Goal: Task Accomplishment & Management: Manage account settings

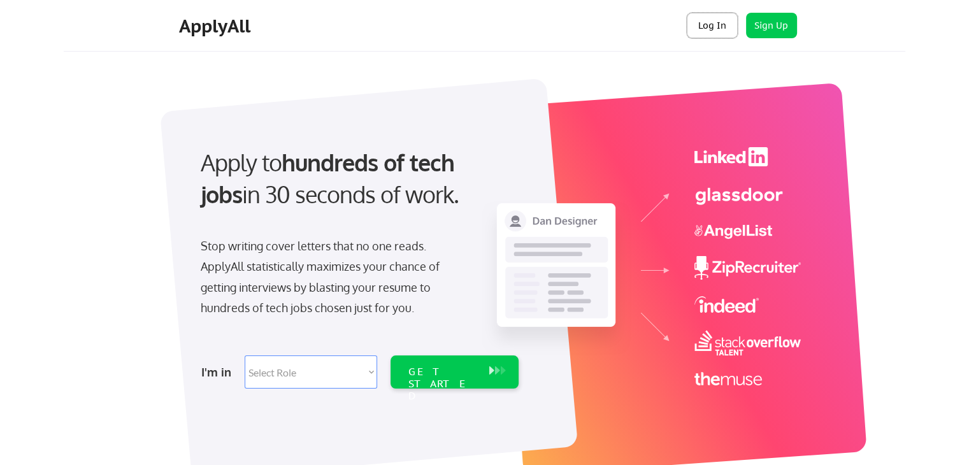
click at [716, 29] on button "Log In" at bounding box center [712, 25] width 51 height 25
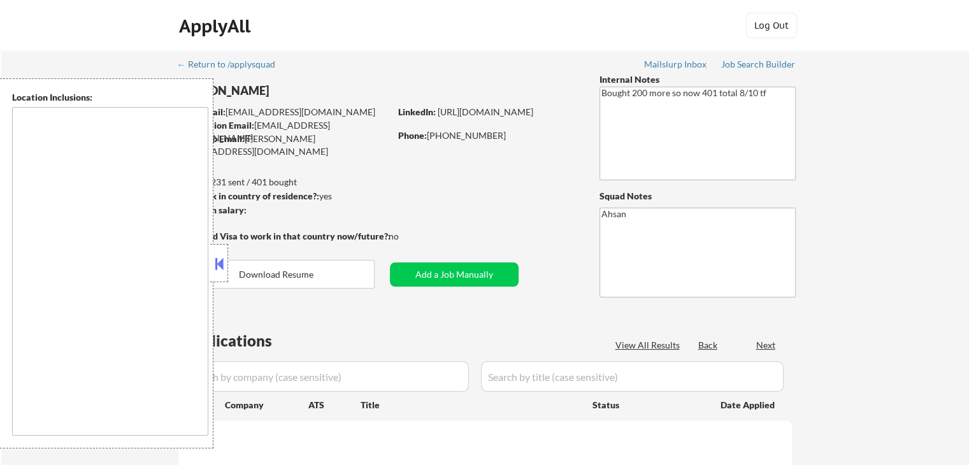
type textarea "[GEOGRAPHIC_DATA], [GEOGRAPHIC_DATA], [GEOGRAPHIC_DATA] [GEOGRAPHIC_DATA], [GEO…"
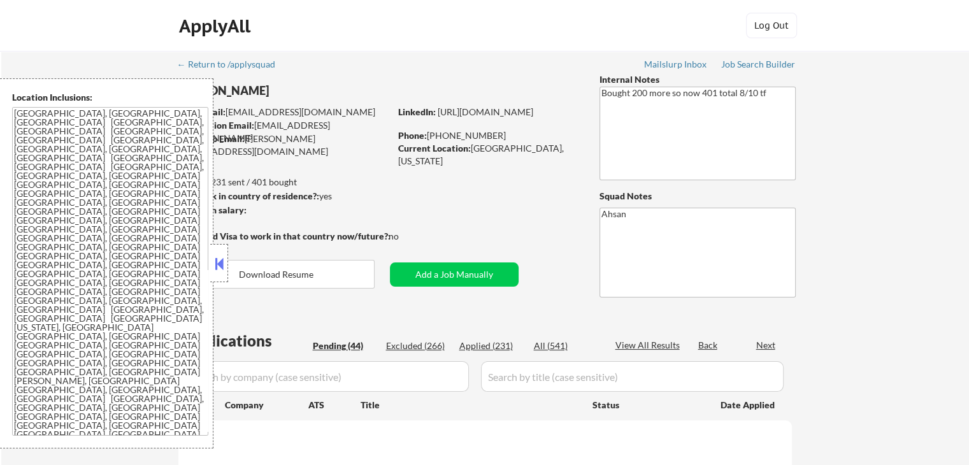
select select ""pending""
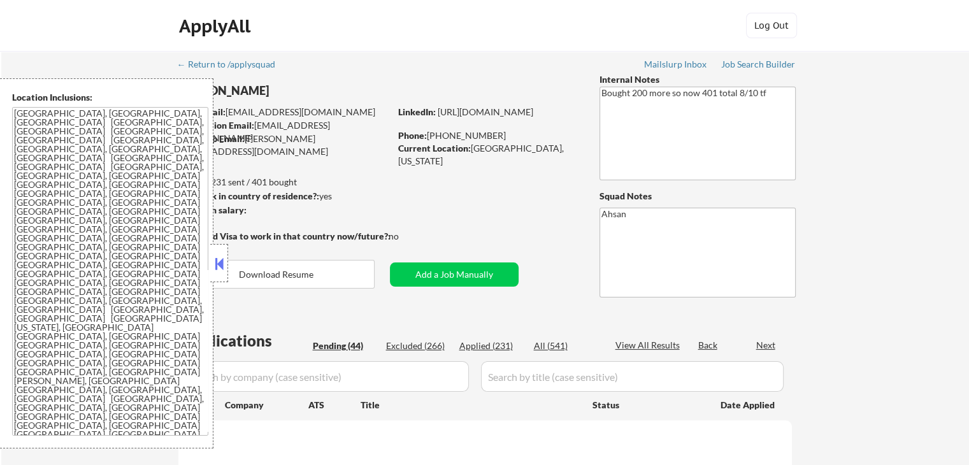
select select ""pending""
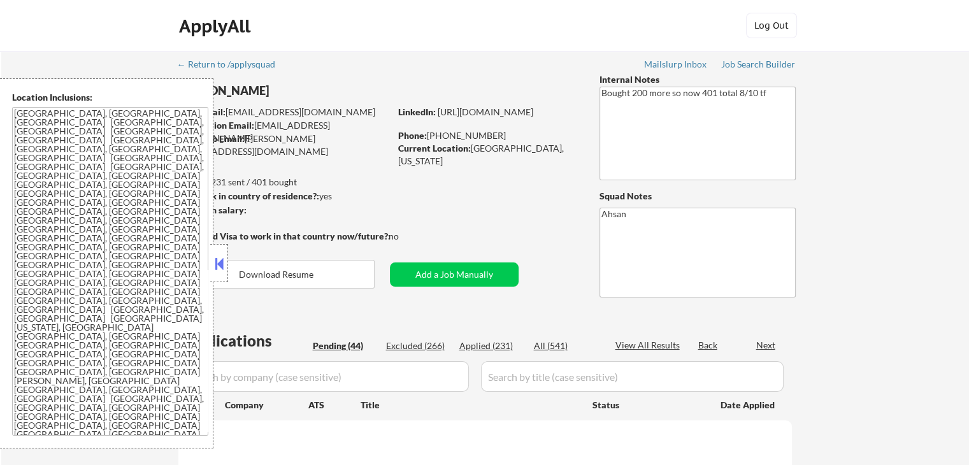
select select ""pending""
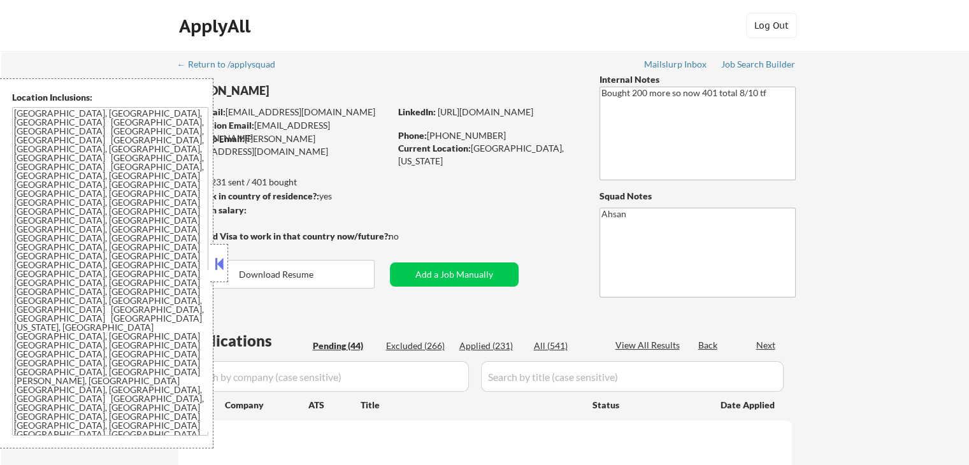
select select ""pending""
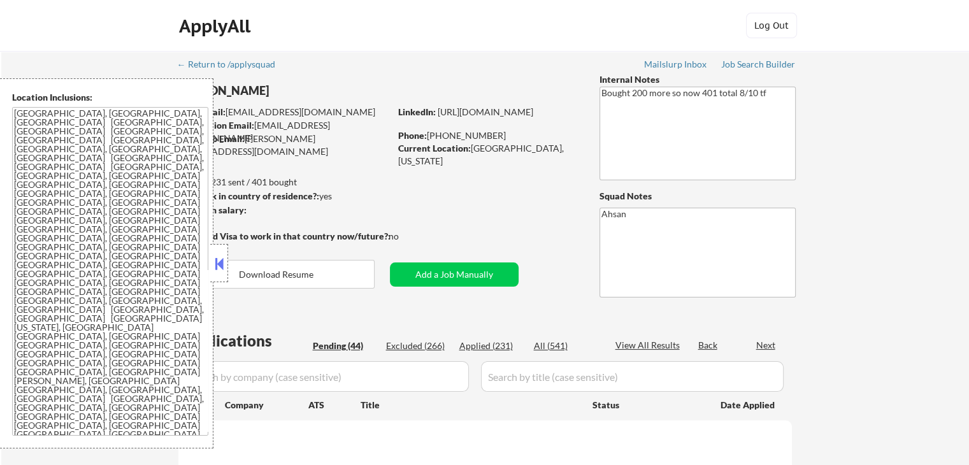
select select ""pending""
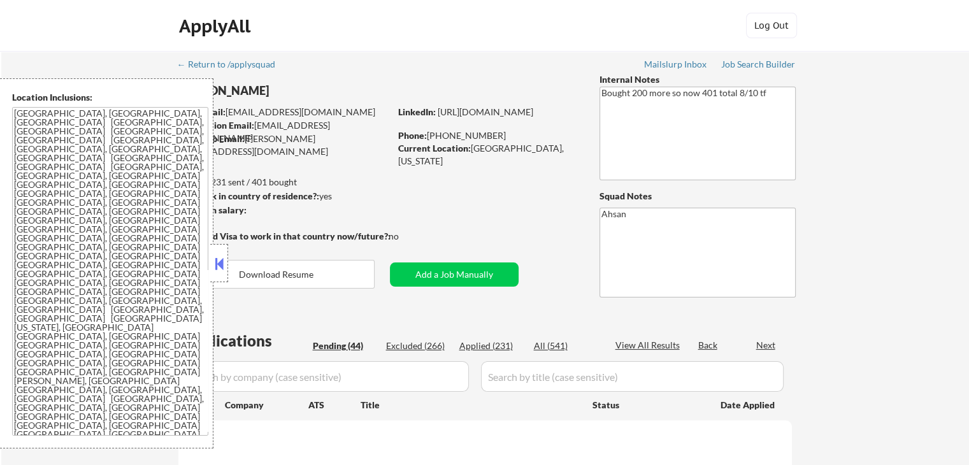
select select ""pending""
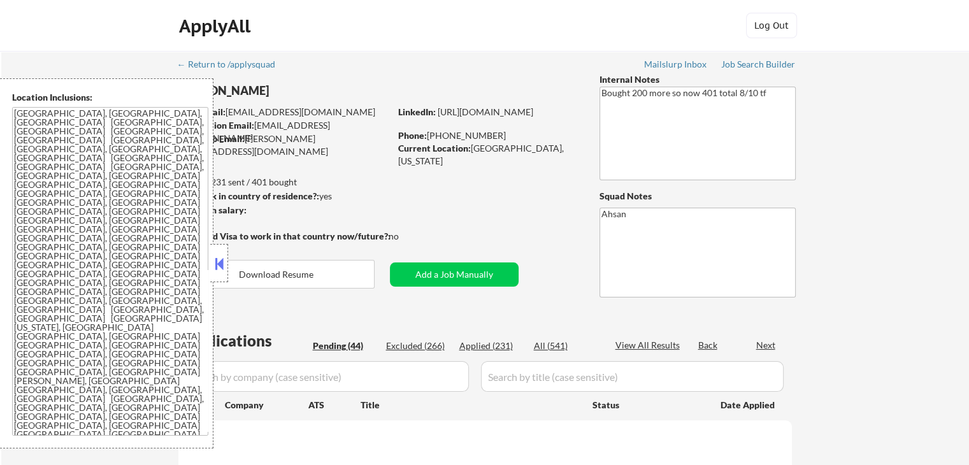
select select ""pending""
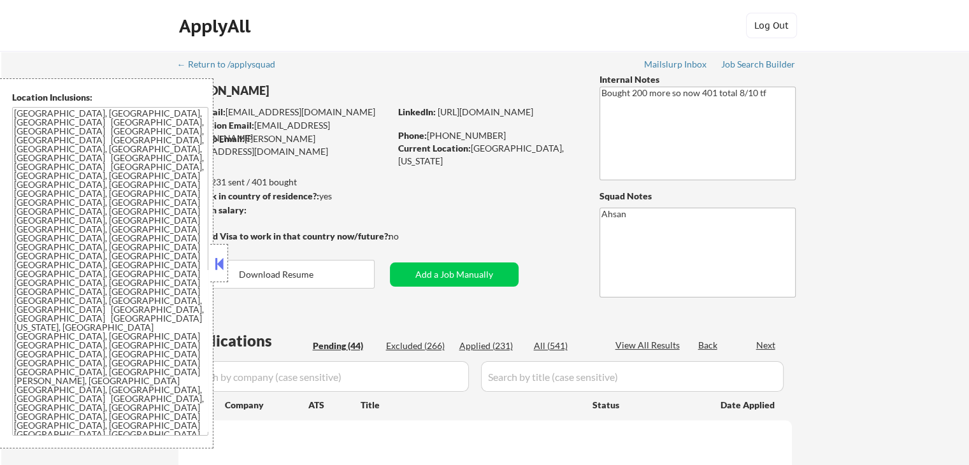
select select ""pending""
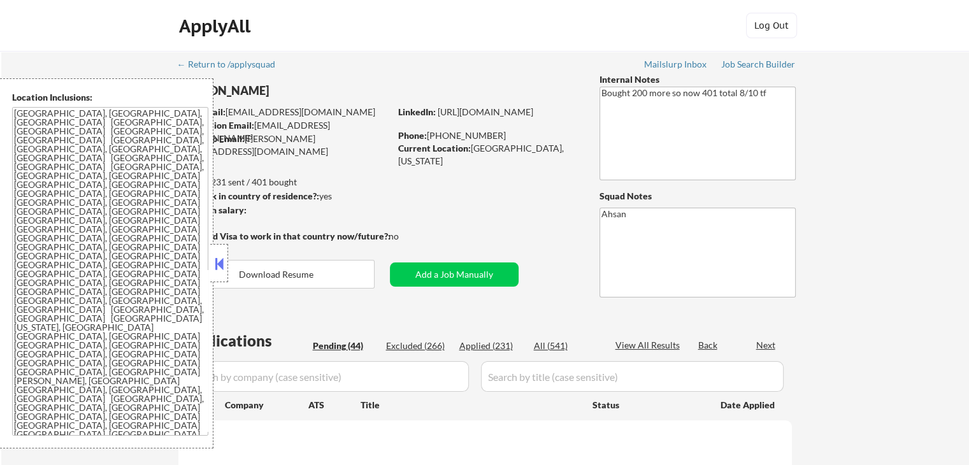
select select ""pending""
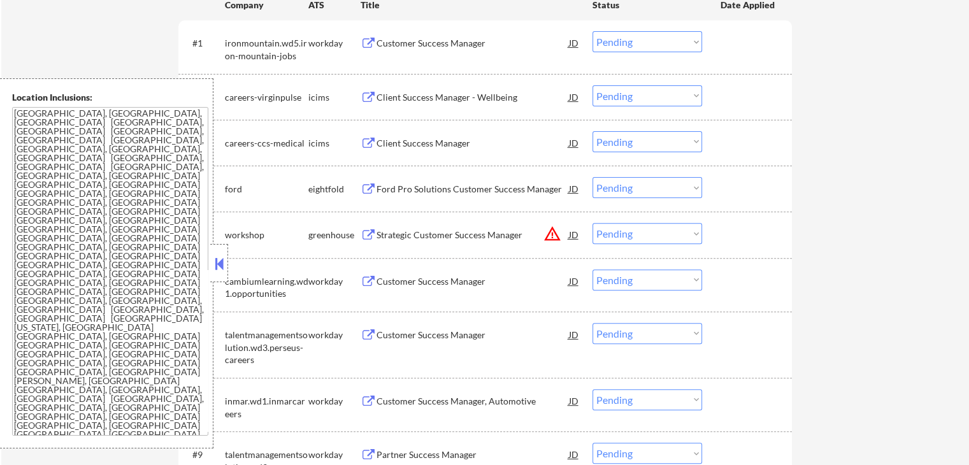
scroll to position [424, 0]
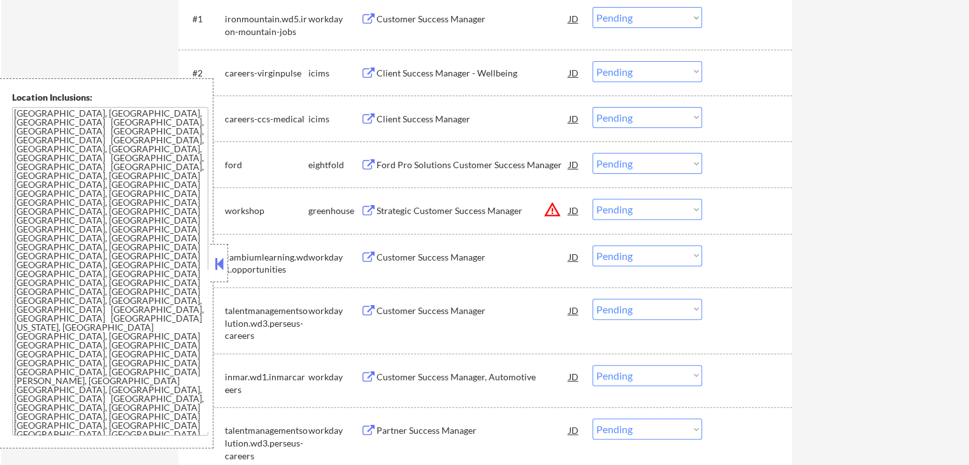
click at [617, 206] on select "Choose an option... Pending Applied Excluded (Questions) Excluded (Expired) Exc…" at bounding box center [647, 209] width 110 height 21
click at [592, 199] on select "Choose an option... Pending Applied Excluded (Questions) Excluded (Expired) Exc…" at bounding box center [647, 209] width 110 height 21
click at [789, 224] on div "#5 workshop greenhouse Strategic Customer Success Manager JD warning_amber Choo…" at bounding box center [484, 210] width 613 height 46
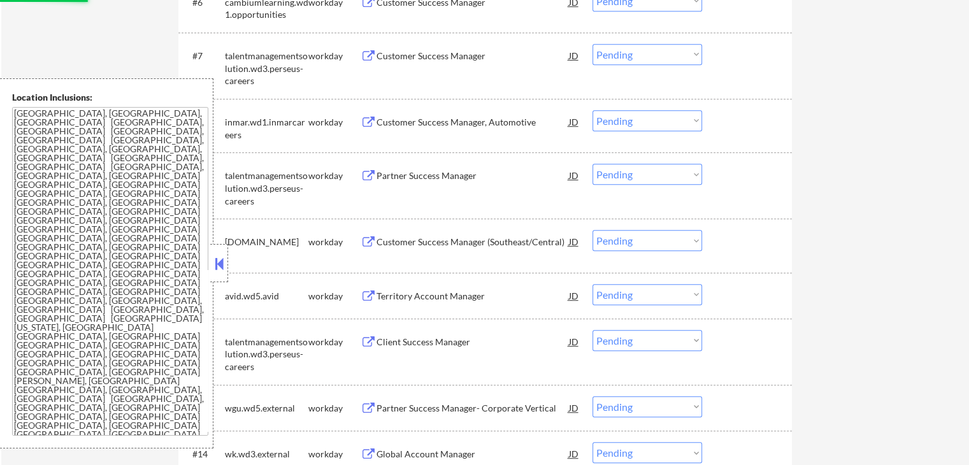
scroll to position [764, 0]
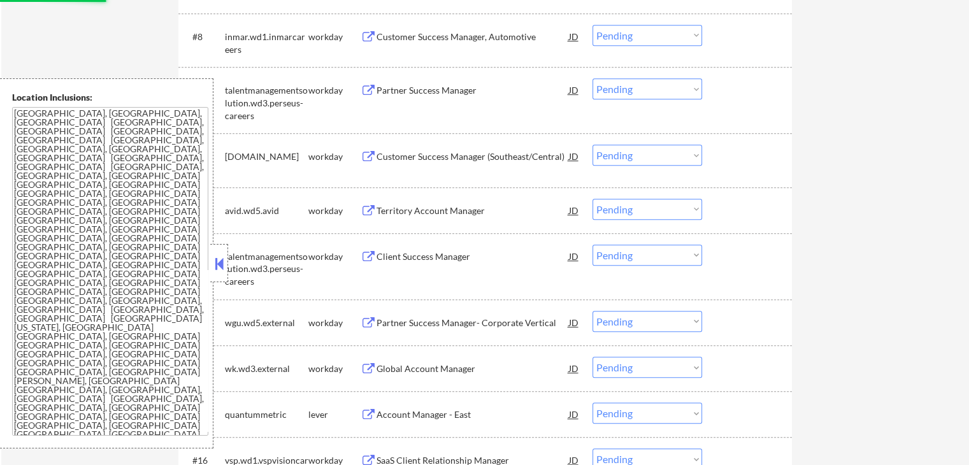
select select ""pending""
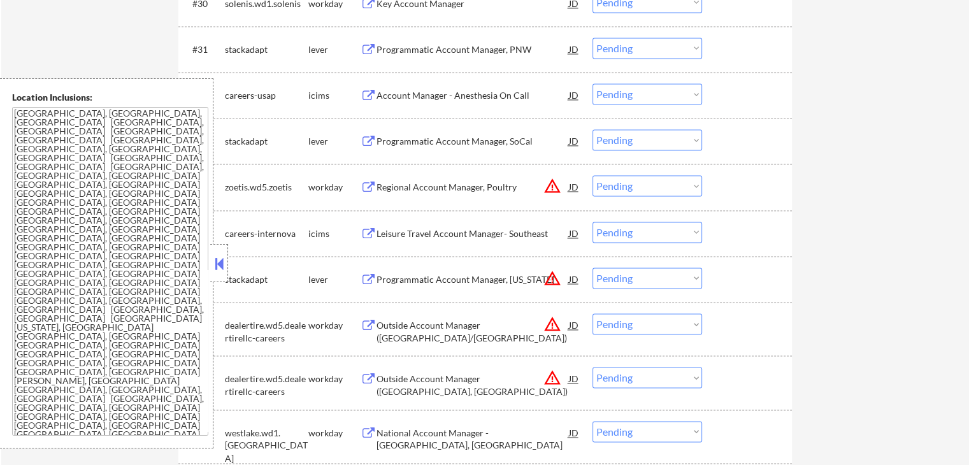
scroll to position [2038, 0]
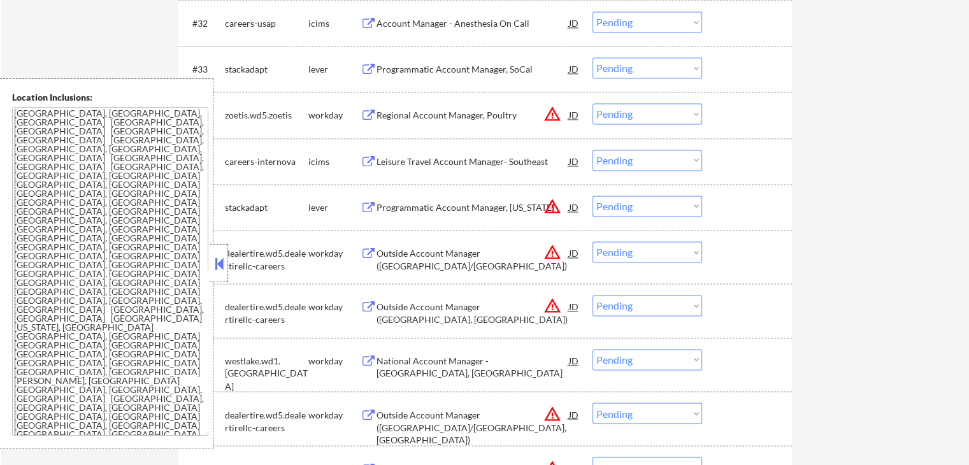
click at [626, 112] on select "Choose an option... Pending Applied Excluded (Questions) Excluded (Expired) Exc…" at bounding box center [647, 113] width 110 height 21
select select ""excluded__location_""
click at [592, 103] on select "Choose an option... Pending Applied Excluded (Questions) Excluded (Expired) Exc…" at bounding box center [647, 113] width 110 height 21
click at [634, 210] on select "Choose an option... Pending Applied Excluded (Questions) Excluded (Expired) Exc…" at bounding box center [647, 206] width 110 height 21
select select ""excluded__location_""
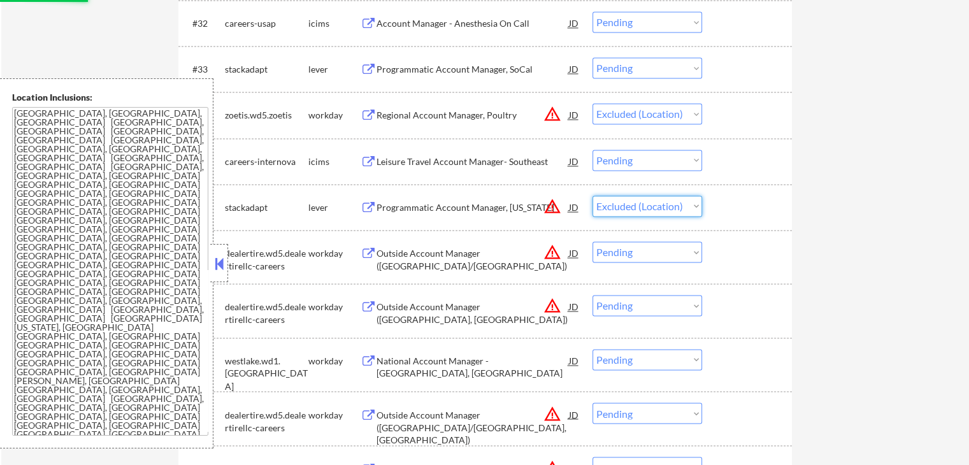
click at [592, 196] on select "Choose an option... Pending Applied Excluded (Questions) Excluded (Expired) Exc…" at bounding box center [647, 206] width 110 height 21
select select ""pending""
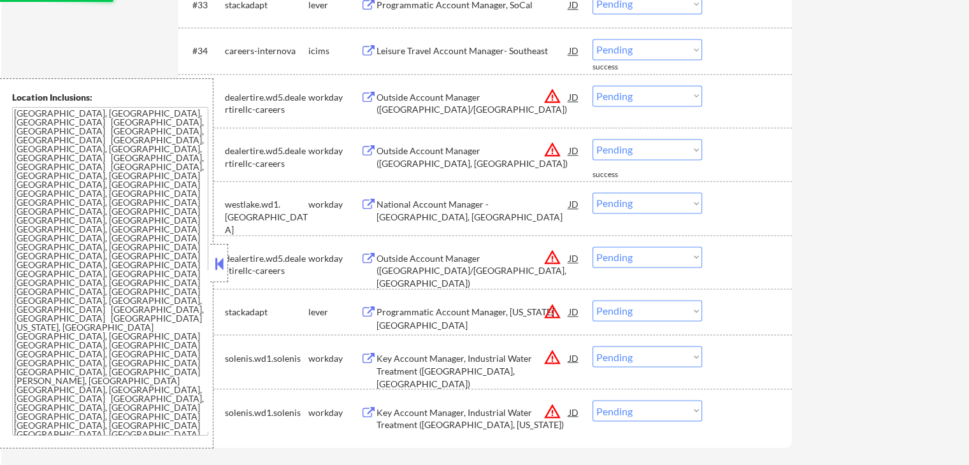
scroll to position [2123, 0]
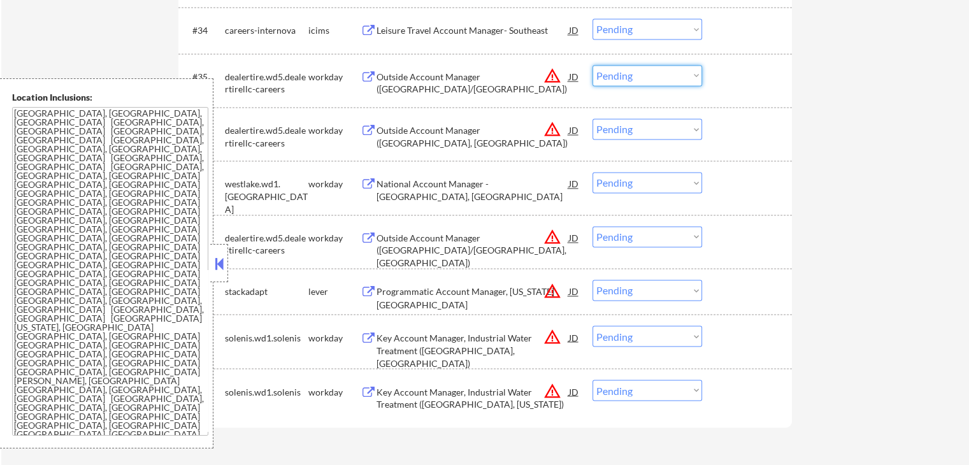
drag, startPoint x: 635, startPoint y: 77, endPoint x: 640, endPoint y: 84, distance: 8.7
click at [635, 77] on select "Choose an option... Pending Applied Excluded (Questions) Excluded (Expired) Exc…" at bounding box center [647, 75] width 110 height 21
select select ""excluded__location_""
click at [592, 65] on select "Choose an option... Pending Applied Excluded (Questions) Excluded (Expired) Exc…" at bounding box center [647, 75] width 110 height 21
click at [639, 131] on select "Choose an option... Pending Applied Excluded (Questions) Excluded (Expired) Exc…" at bounding box center [647, 128] width 110 height 21
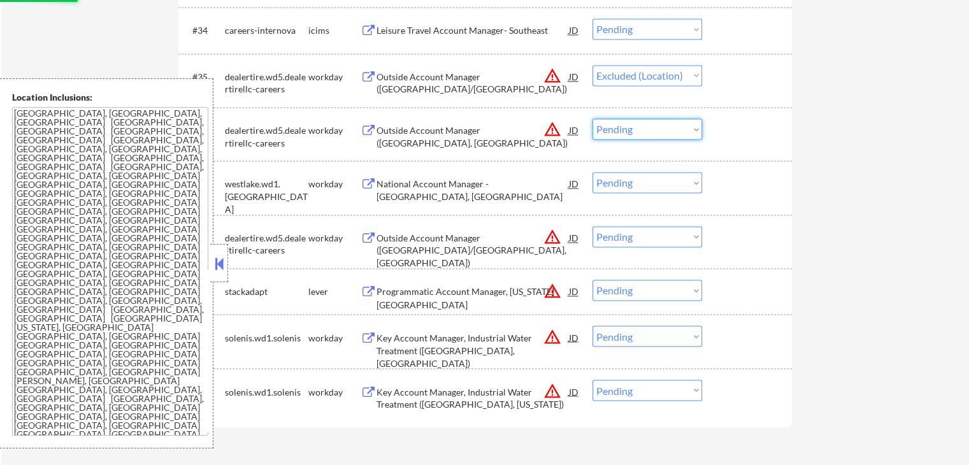
select select ""excluded__location_""
click at [592, 118] on select "Choose an option... Pending Applied Excluded (Questions) Excluded (Expired) Exc…" at bounding box center [647, 128] width 110 height 21
select select ""pending""
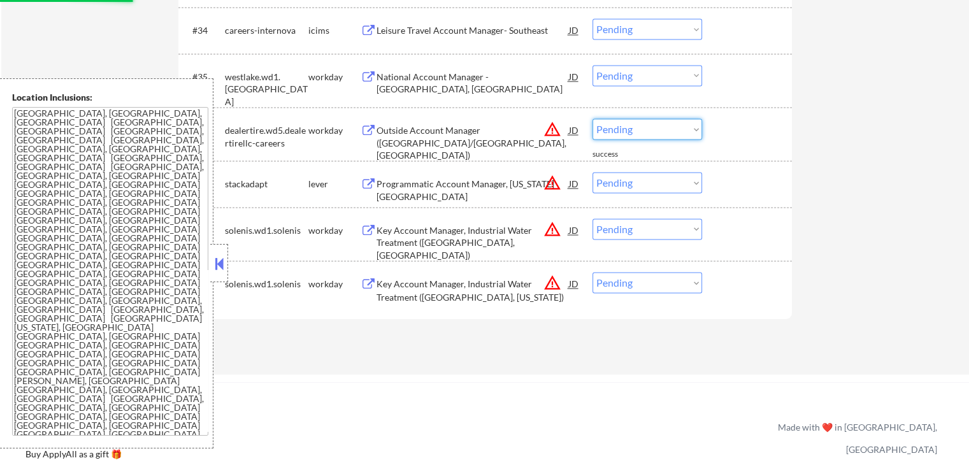
click at [633, 133] on select "Choose an option... Pending Applied Excluded (Questions) Excluded (Expired) Exc…" at bounding box center [647, 128] width 110 height 21
select select ""excluded__location_""
click at [592, 118] on select "Choose an option... Pending Applied Excluded (Questions) Excluded (Expired) Exc…" at bounding box center [647, 128] width 110 height 21
click at [639, 190] on select "Choose an option... Pending Applied Excluded (Questions) Excluded (Expired) Exc…" at bounding box center [647, 182] width 110 height 21
select select ""excluded__location_""
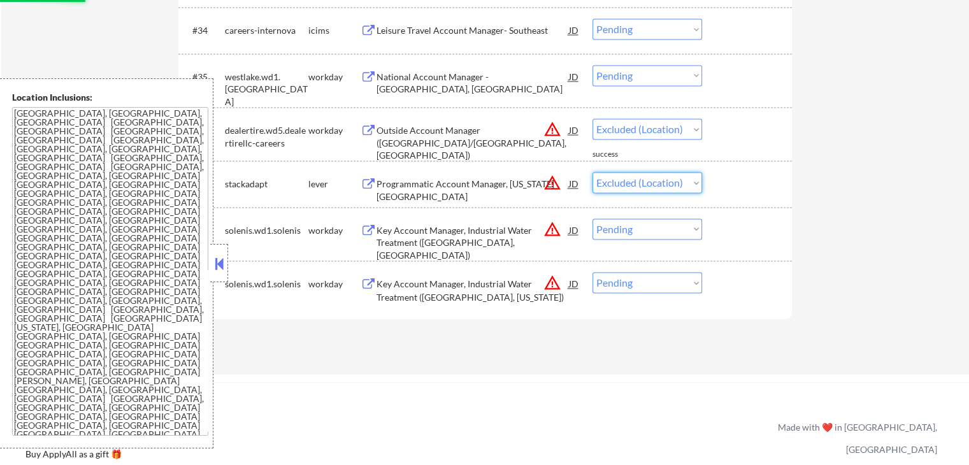
click at [592, 172] on select "Choose an option... Pending Applied Excluded (Questions) Excluded (Expired) Exc…" at bounding box center [647, 182] width 110 height 21
select select ""pending""
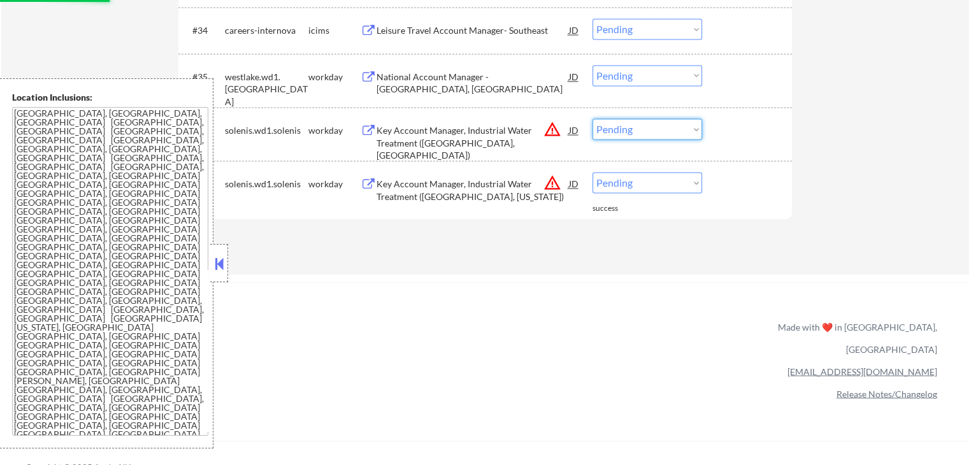
drag, startPoint x: 639, startPoint y: 125, endPoint x: 639, endPoint y: 132, distance: 6.4
click at [639, 125] on select "Choose an option... Pending Applied Excluded (Questions) Excluded (Expired) Exc…" at bounding box center [647, 128] width 110 height 21
select select ""excluded__location_""
click at [592, 118] on select "Choose an option... Pending Applied Excluded (Questions) Excluded (Expired) Exc…" at bounding box center [647, 128] width 110 height 21
click at [639, 179] on select "Choose an option... Pending Applied Excluded (Questions) Excluded (Expired) Exc…" at bounding box center [647, 182] width 110 height 21
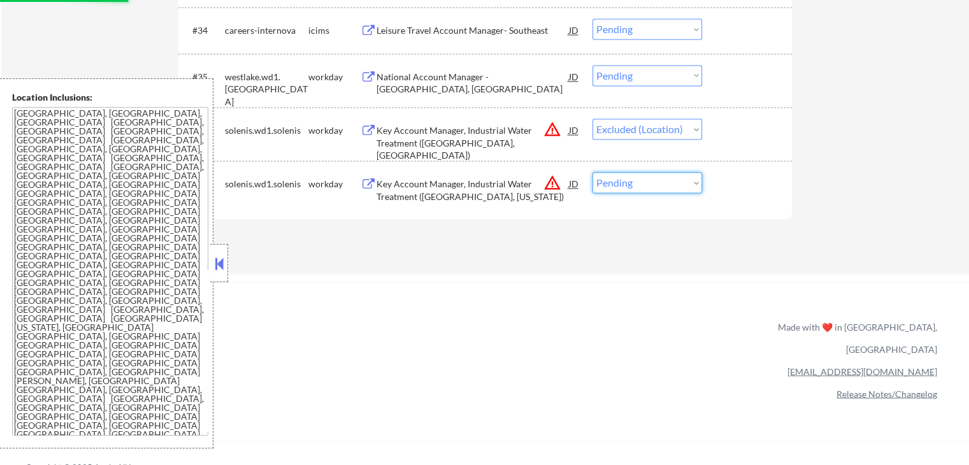
select select ""excluded__location_""
click at [592, 172] on select "Choose an option... Pending Applied Excluded (Questions) Excluded (Expired) Exc…" at bounding box center [647, 182] width 110 height 21
select select ""pending""
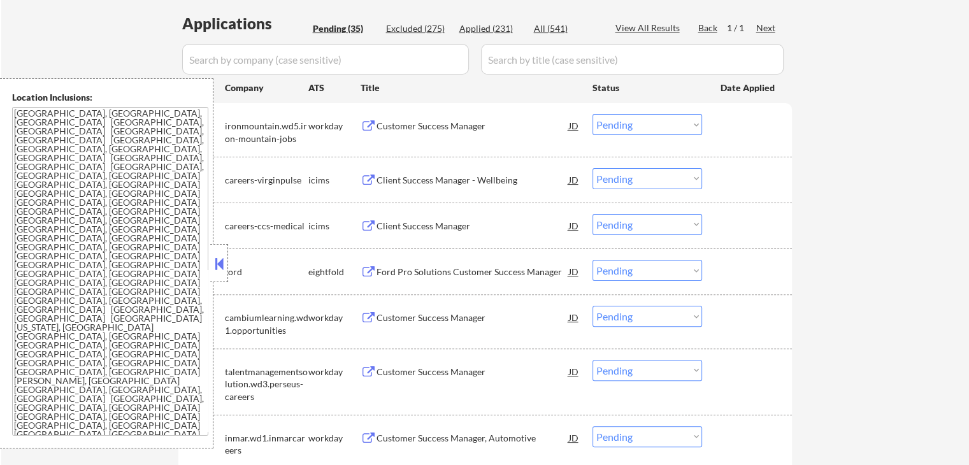
scroll to position [339, 0]
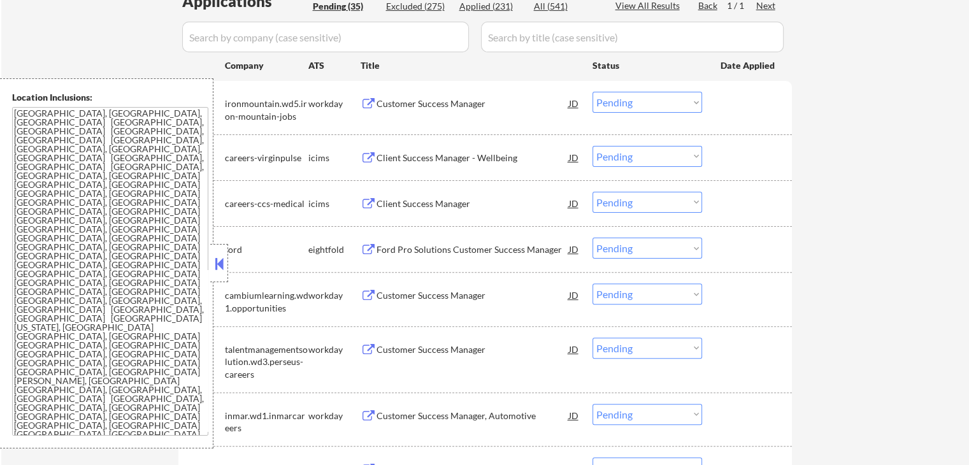
click at [463, 103] on div "Customer Success Manager" at bounding box center [472, 103] width 192 height 13
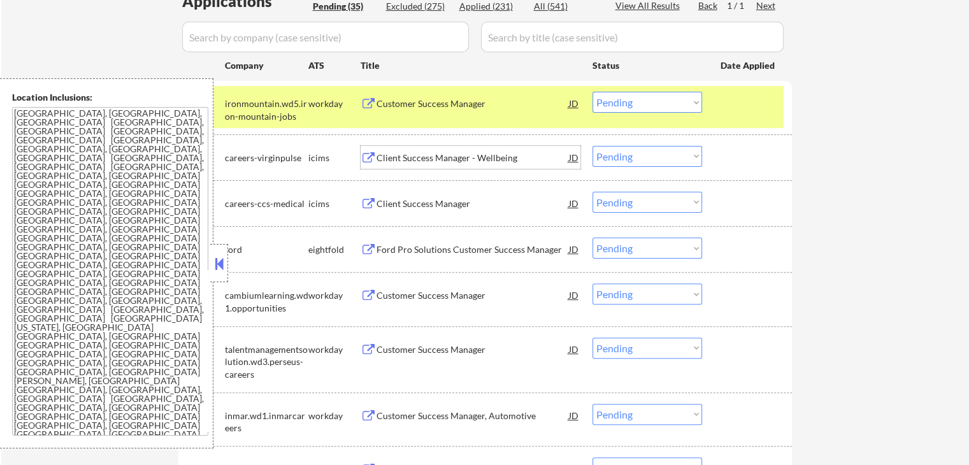
click at [481, 154] on div "Client Success Manager - Wellbeing" at bounding box center [472, 158] width 192 height 13
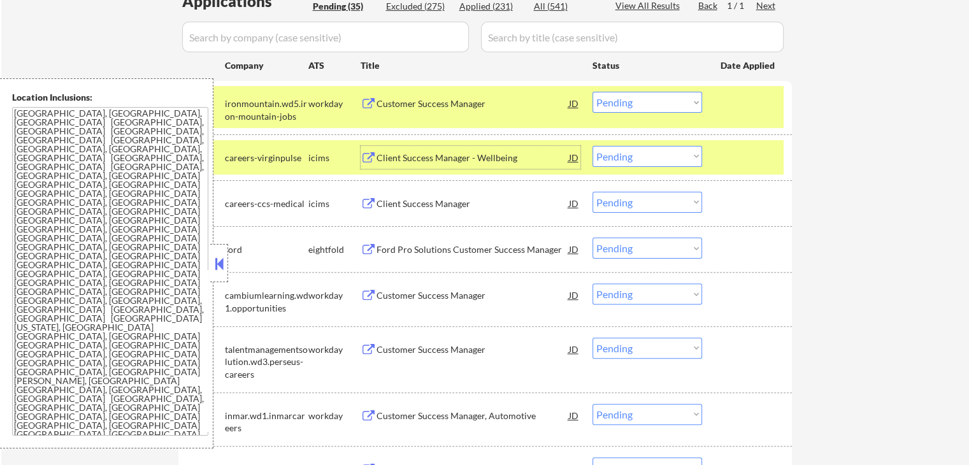
click at [635, 105] on select "Choose an option... Pending Applied Excluded (Questions) Excluded (Expired) Exc…" at bounding box center [647, 102] width 110 height 21
click at [592, 92] on select "Choose an option... Pending Applied Excluded (Questions) Excluded (Expired) Exc…" at bounding box center [647, 102] width 110 height 21
click at [491, 210] on div "Client Success Manager" at bounding box center [472, 203] width 192 height 23
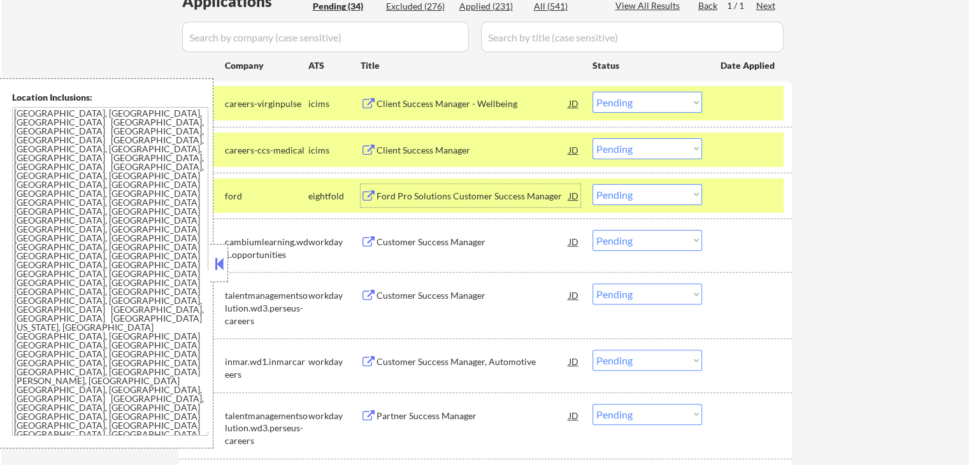
click at [640, 103] on select "Choose an option... Pending Applied Excluded (Questions) Excluded (Expired) Exc…" at bounding box center [647, 102] width 110 height 21
click at [592, 92] on select "Choose an option... Pending Applied Excluded (Questions) Excluded (Expired) Exc…" at bounding box center [647, 102] width 110 height 21
select select ""pending""
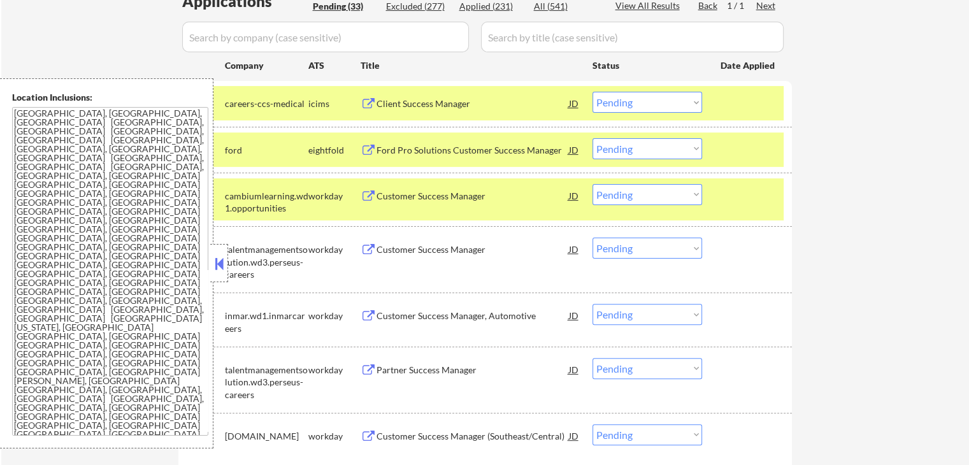
click at [516, 144] on div "Ford Pro Solutions Customer Success Manager" at bounding box center [472, 150] width 192 height 13
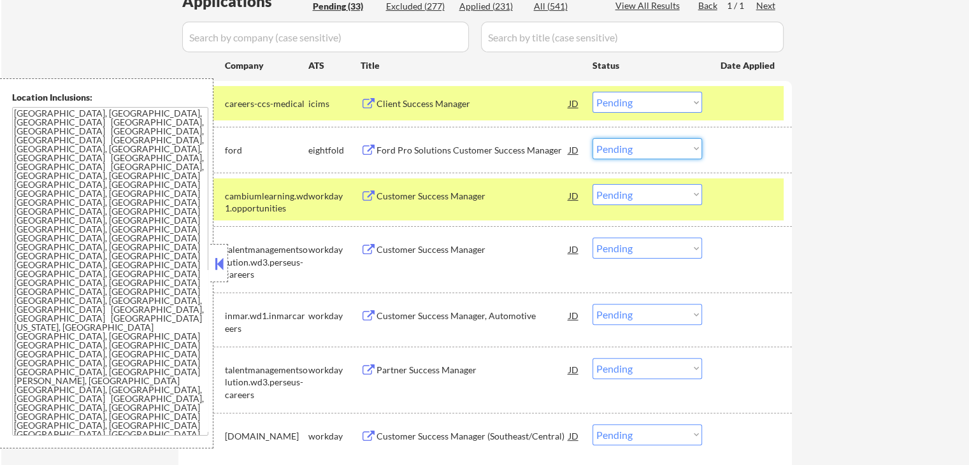
click at [630, 145] on select "Choose an option... Pending Applied Excluded (Questions) Excluded (Expired) Exc…" at bounding box center [647, 148] width 110 height 21
click at [592, 138] on select "Choose an option... Pending Applied Excluded (Questions) Excluded (Expired) Exc…" at bounding box center [647, 148] width 110 height 21
click at [510, 202] on div "Customer Success Manager" at bounding box center [472, 195] width 192 height 23
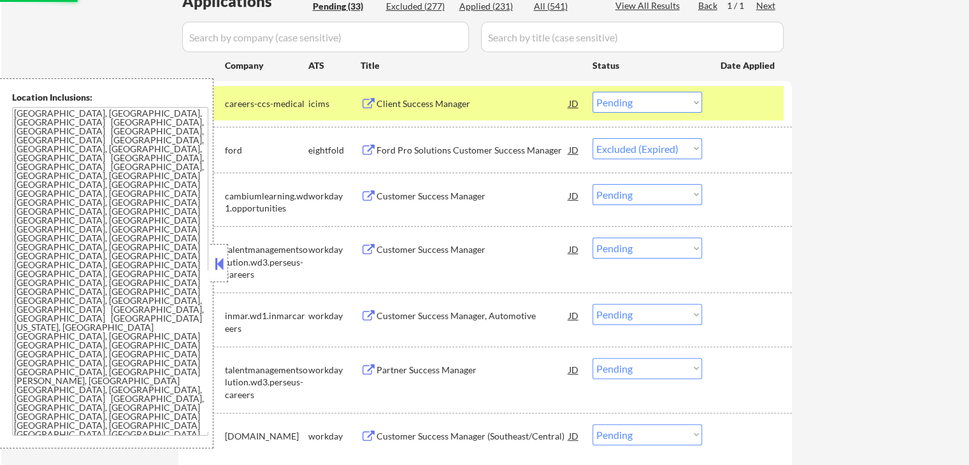
select select ""pending""
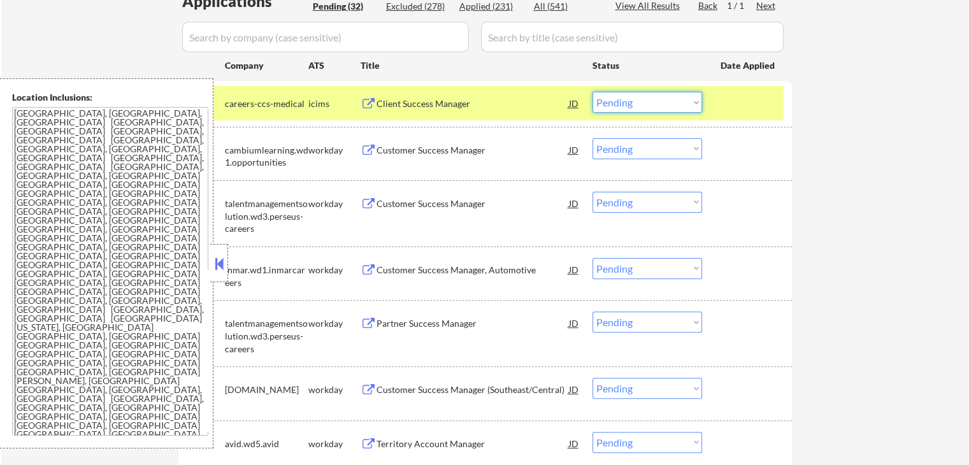
click at [632, 97] on select "Choose an option... Pending Applied Excluded (Questions) Excluded (Expired) Exc…" at bounding box center [647, 102] width 110 height 21
click at [592, 92] on select "Choose an option... Pending Applied Excluded (Questions) Excluded (Expired) Exc…" at bounding box center [647, 102] width 110 height 21
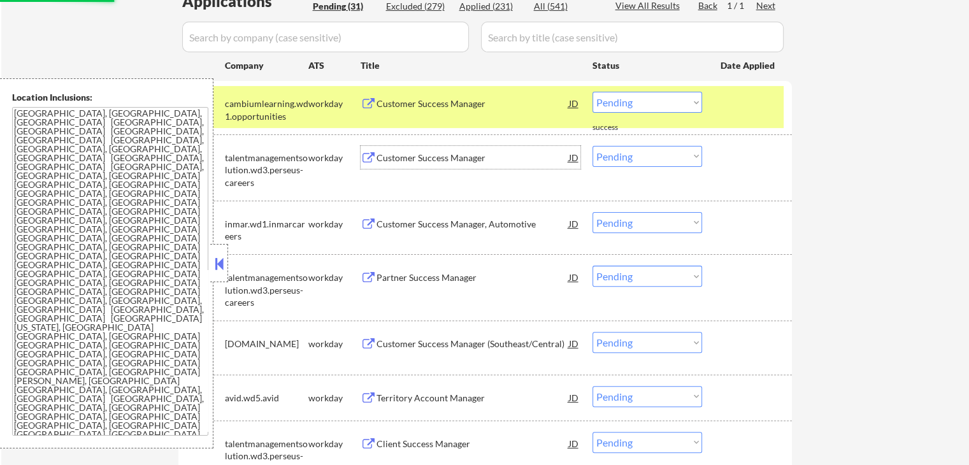
click at [457, 157] on div "Customer Success Manager" at bounding box center [472, 158] width 192 height 13
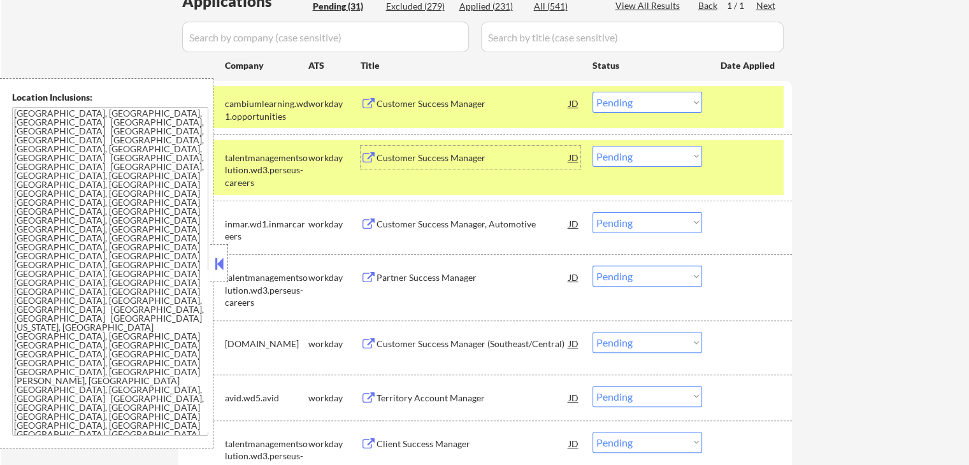
drag, startPoint x: 626, startPoint y: 101, endPoint x: 624, endPoint y: 110, distance: 9.7
click at [626, 101] on select "Choose an option... Pending Applied Excluded (Questions) Excluded (Expired) Exc…" at bounding box center [647, 102] width 110 height 21
select select ""applied""
click at [592, 92] on select "Choose an option... Pending Applied Excluded (Questions) Excluded (Expired) Exc…" at bounding box center [647, 102] width 110 height 21
click at [629, 159] on select "Choose an option... Pending Applied Excluded (Questions) Excluded (Expired) Exc…" at bounding box center [647, 156] width 110 height 21
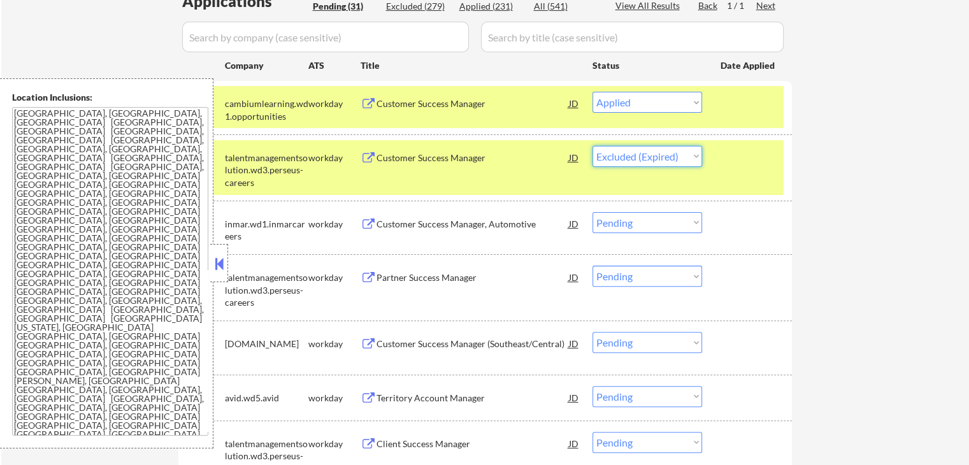
click at [592, 146] on select "Choose an option... Pending Applied Excluded (Questions) Excluded (Expired) Exc…" at bounding box center [647, 156] width 110 height 21
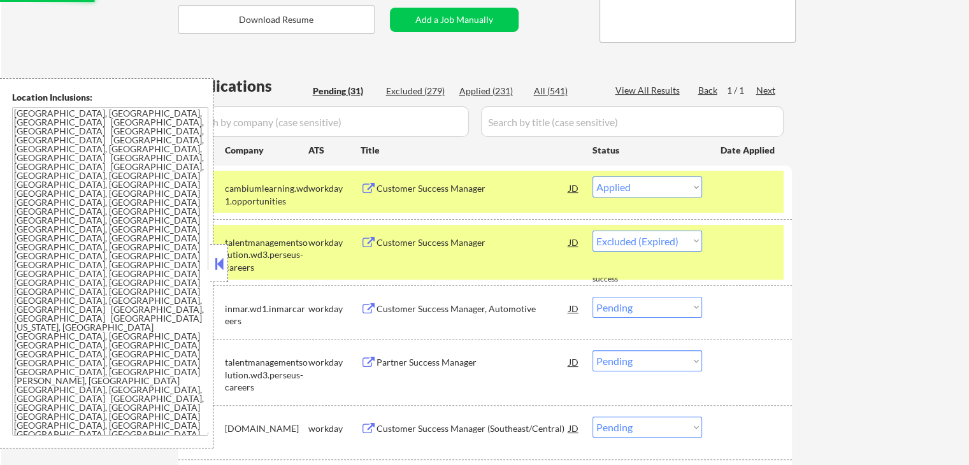
select select ""pending""
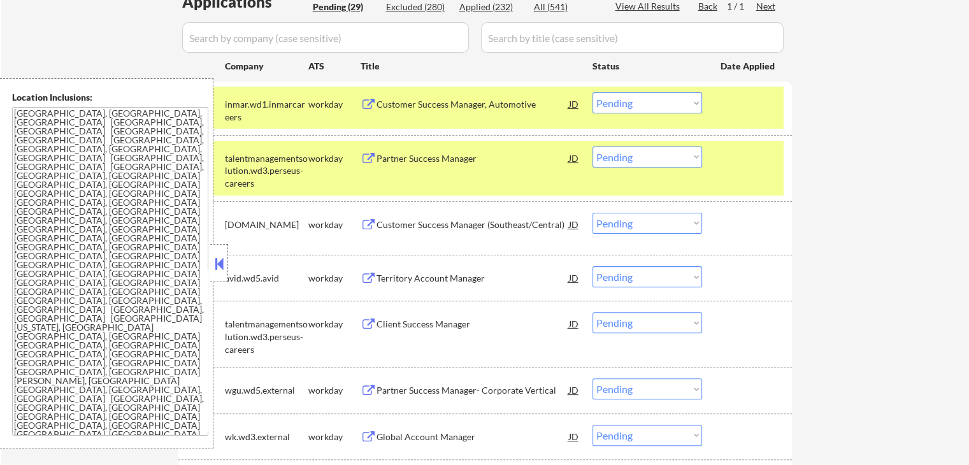
scroll to position [339, 0]
click at [488, 106] on div "Customer Success Manager, Automotive" at bounding box center [472, 103] width 192 height 13
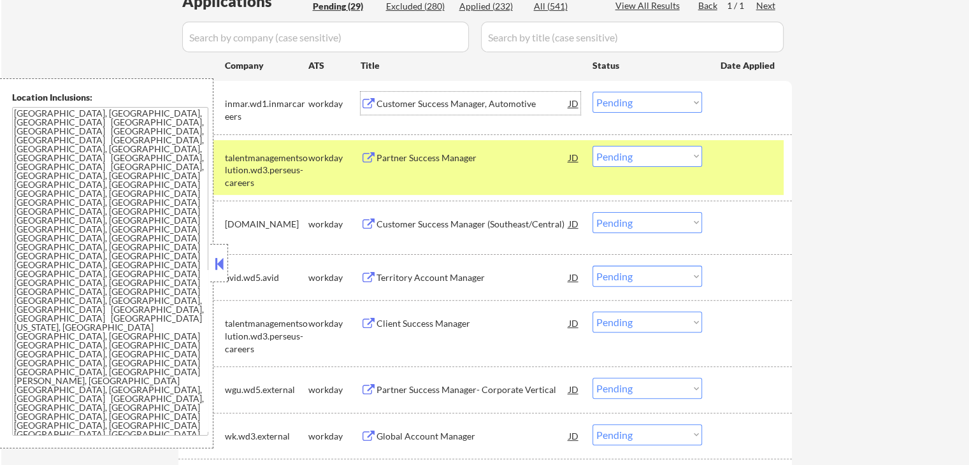
click at [459, 161] on div "Partner Success Manager" at bounding box center [472, 158] width 192 height 13
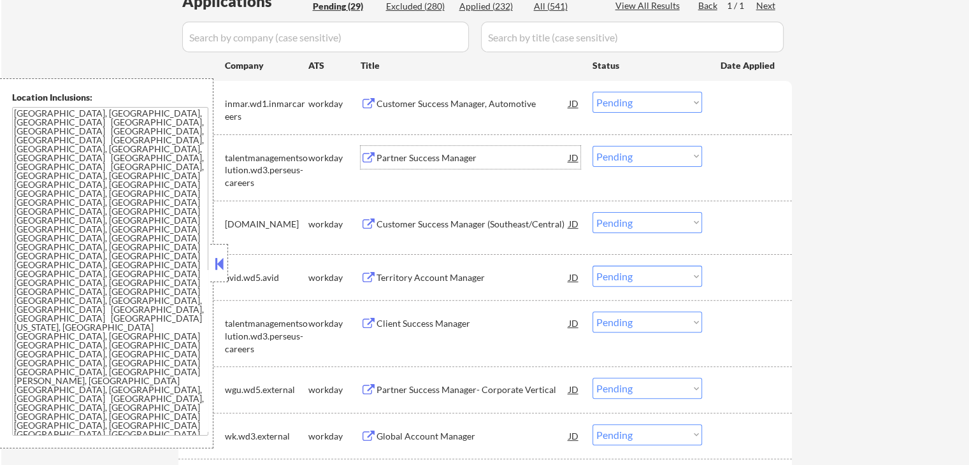
click at [615, 105] on select "Choose an option... Pending Applied Excluded (Questions) Excluded (Expired) Exc…" at bounding box center [647, 102] width 110 height 21
click at [592, 92] on select "Choose an option... Pending Applied Excluded (Questions) Excluded (Expired) Exc…" at bounding box center [647, 102] width 110 height 21
select select ""pending""
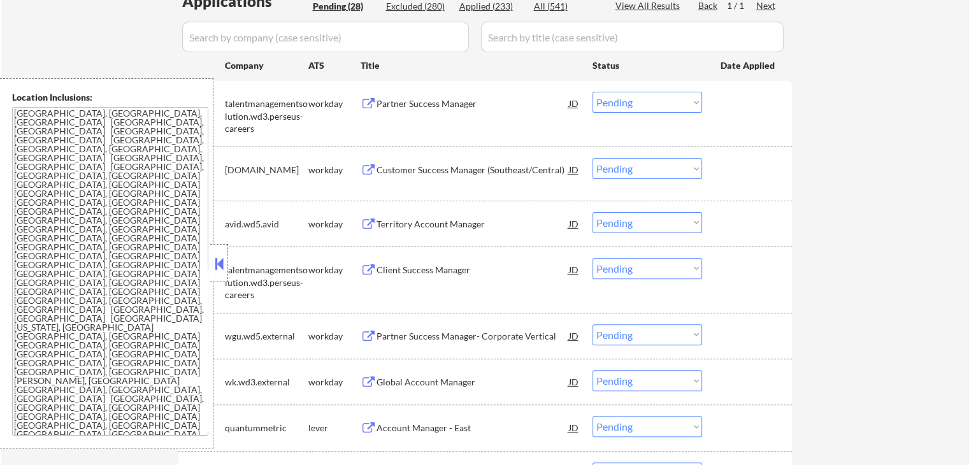
click at [459, 166] on div "Customer Success Manager (Southeast/Central)" at bounding box center [472, 170] width 192 height 13
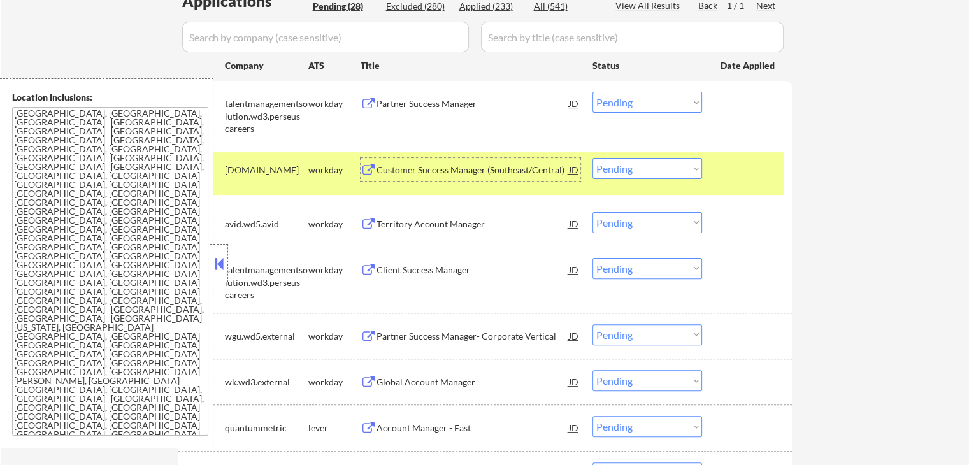
click at [641, 225] on select "Choose an option... Pending Applied Excluded (Questions) Excluded (Expired) Exc…" at bounding box center [647, 222] width 110 height 21
click at [631, 161] on select "Choose an option... Pending Applied Excluded (Questions) Excluded (Expired) Exc…" at bounding box center [647, 168] width 110 height 21
click at [592, 158] on select "Choose an option... Pending Applied Excluded (Questions) Excluded (Expired) Exc…" at bounding box center [647, 168] width 110 height 21
select select ""pending""
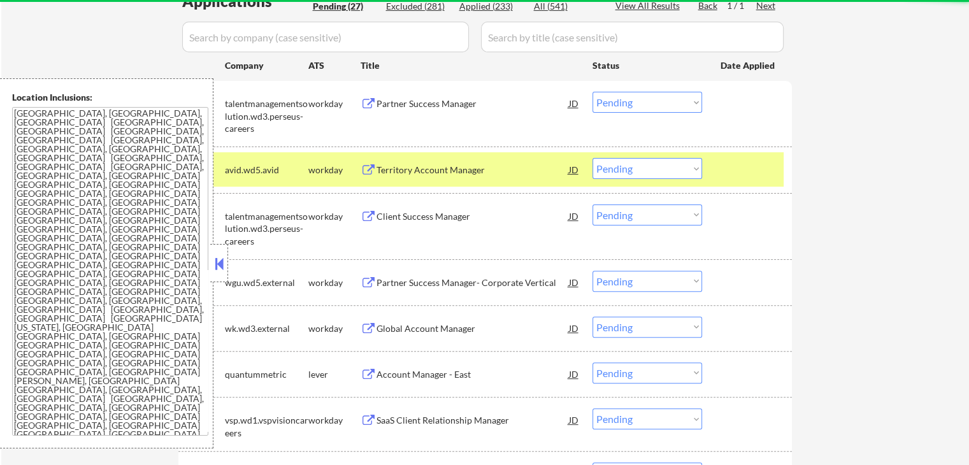
click at [504, 161] on div "Territory Account Manager" at bounding box center [472, 169] width 192 height 23
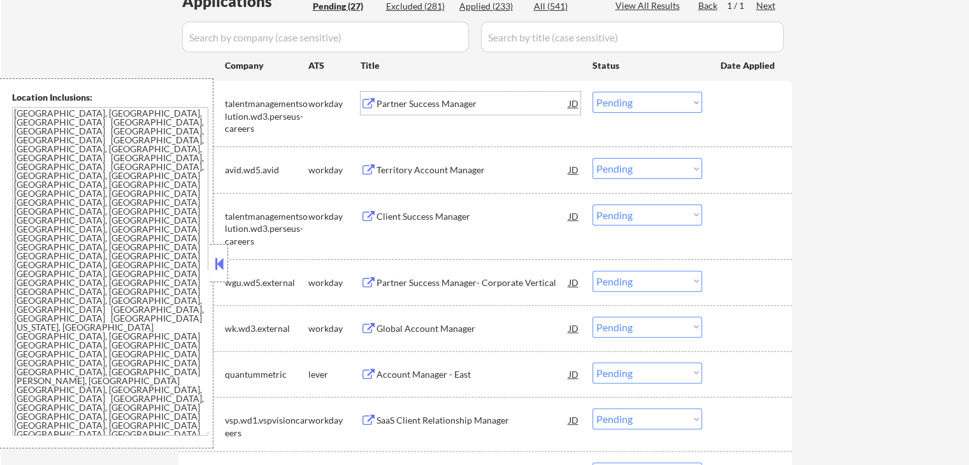
click at [451, 97] on div "Partner Success Manager" at bounding box center [472, 103] width 192 height 13
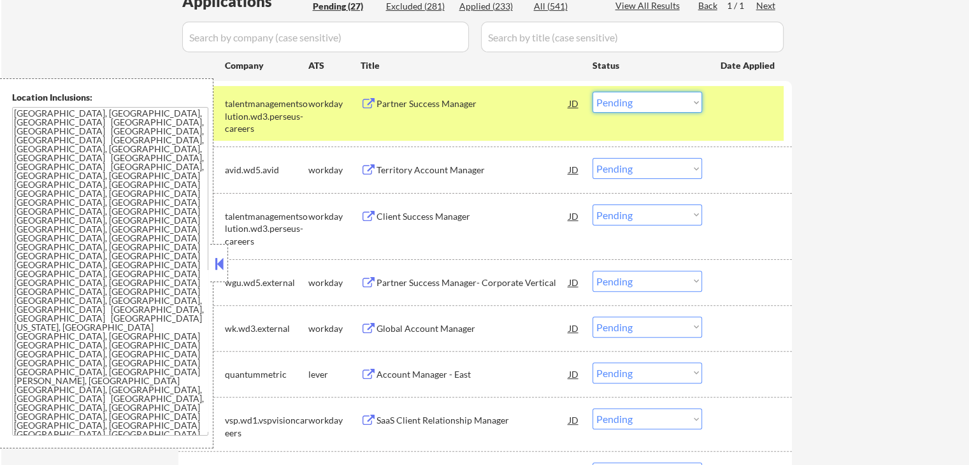
click at [627, 106] on select "Choose an option... Pending Applied Excluded (Questions) Excluded (Expired) Exc…" at bounding box center [647, 102] width 110 height 21
click at [592, 92] on select "Choose an option... Pending Applied Excluded (Questions) Excluded (Expired) Exc…" at bounding box center [647, 102] width 110 height 21
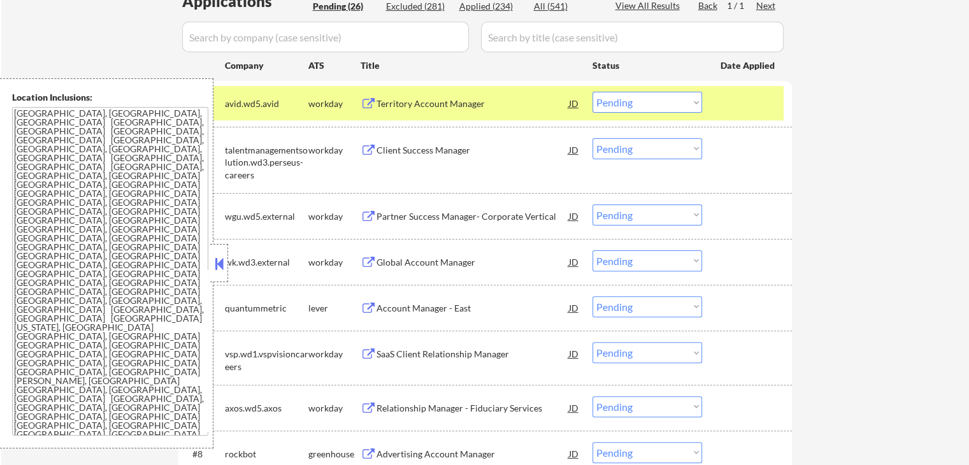
click at [457, 139] on div "Client Success Manager" at bounding box center [472, 149] width 192 height 23
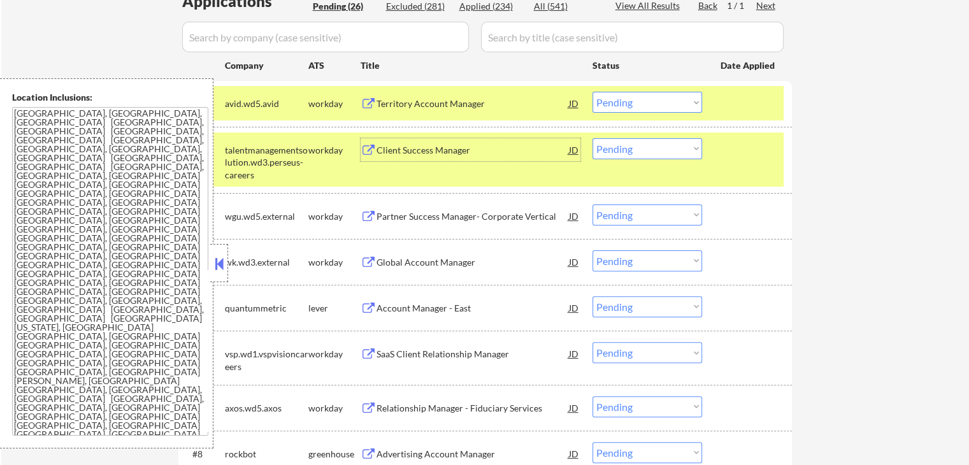
click at [617, 101] on select "Choose an option... Pending Applied Excluded (Questions) Excluded (Expired) Exc…" at bounding box center [647, 102] width 110 height 21
click at [592, 92] on select "Choose an option... Pending Applied Excluded (Questions) Excluded (Expired) Exc…" at bounding box center [647, 102] width 110 height 21
click at [436, 217] on div "Partner Success Manager- Corporate Vertical" at bounding box center [472, 216] width 192 height 13
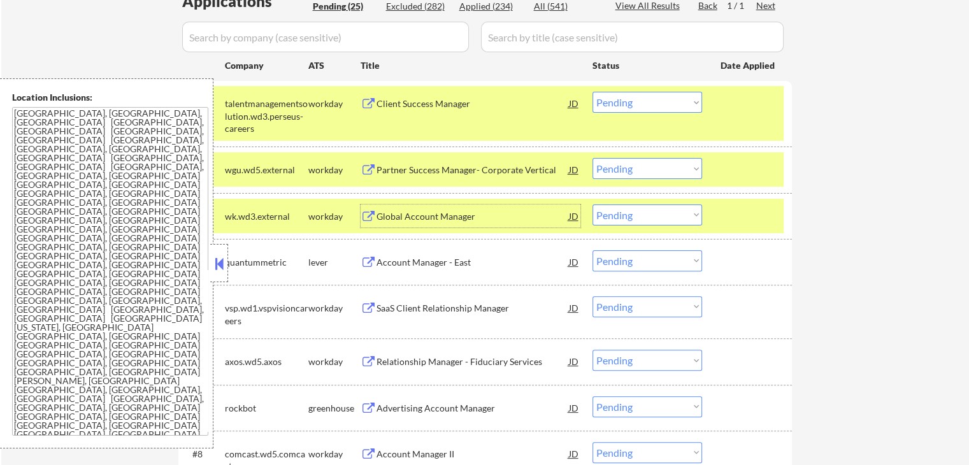
click at [631, 99] on select "Choose an option... Pending Applied Excluded (Questions) Excluded (Expired) Exc…" at bounding box center [647, 102] width 110 height 21
click at [592, 92] on select "Choose an option... Pending Applied Excluded (Questions) Excluded (Expired) Exc…" at bounding box center [647, 102] width 110 height 21
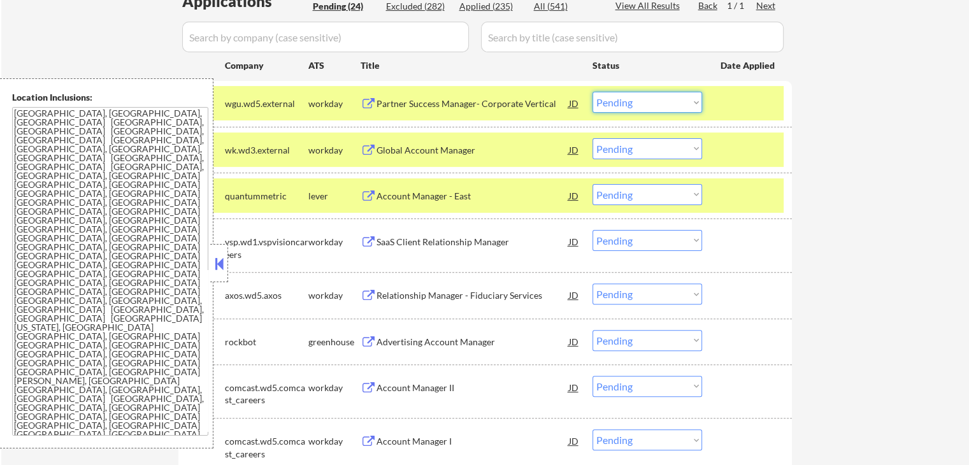
click at [637, 98] on select "Choose an option... Pending Applied Excluded (Questions) Excluded (Expired) Exc…" at bounding box center [647, 102] width 110 height 21
click at [592, 92] on select "Choose an option... Pending Applied Excluded (Questions) Excluded (Expired) Exc…" at bounding box center [647, 102] width 110 height 21
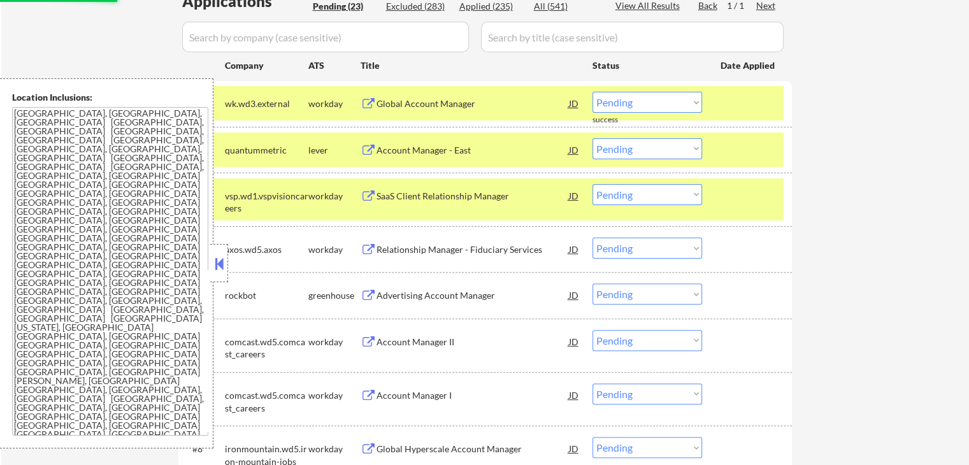
click at [464, 109] on div "Global Account Manager" at bounding box center [472, 103] width 192 height 13
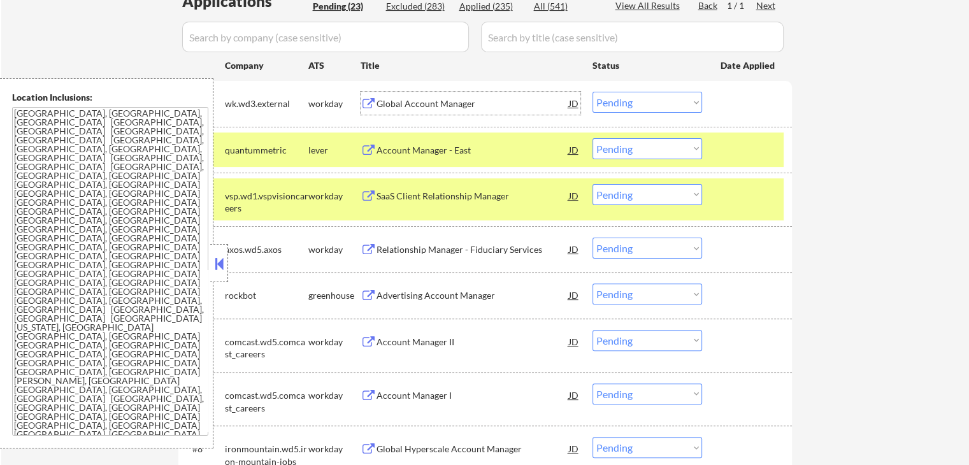
click at [464, 154] on div "Account Manager - East" at bounding box center [472, 150] width 192 height 13
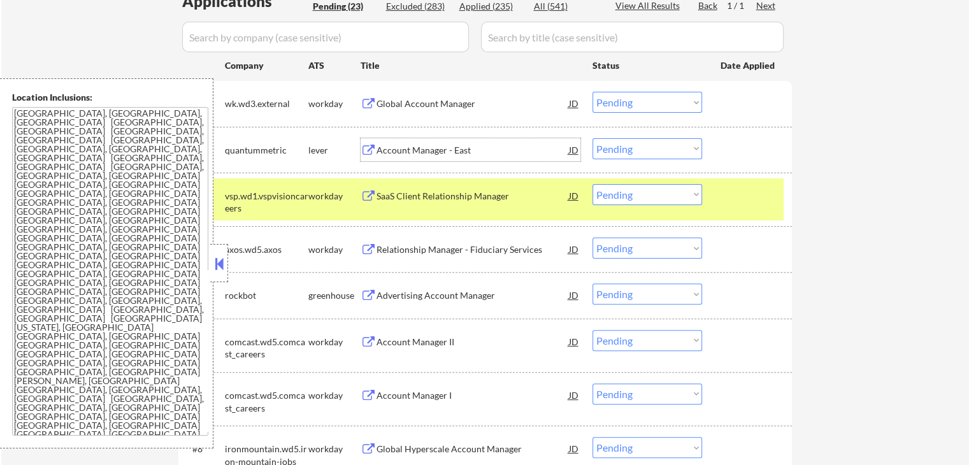
click at [622, 101] on select "Choose an option... Pending Applied Excluded (Questions) Excluded (Expired) Exc…" at bounding box center [647, 102] width 110 height 21
click at [592, 92] on select "Choose an option... Pending Applied Excluded (Questions) Excluded (Expired) Exc…" at bounding box center [647, 102] width 110 height 21
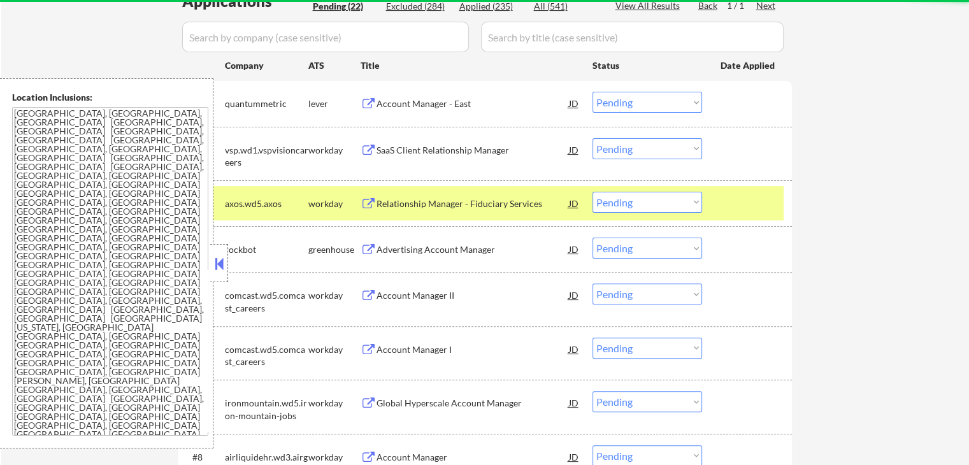
click at [464, 145] on div "SaaS Client Relationship Manager" at bounding box center [472, 150] width 192 height 13
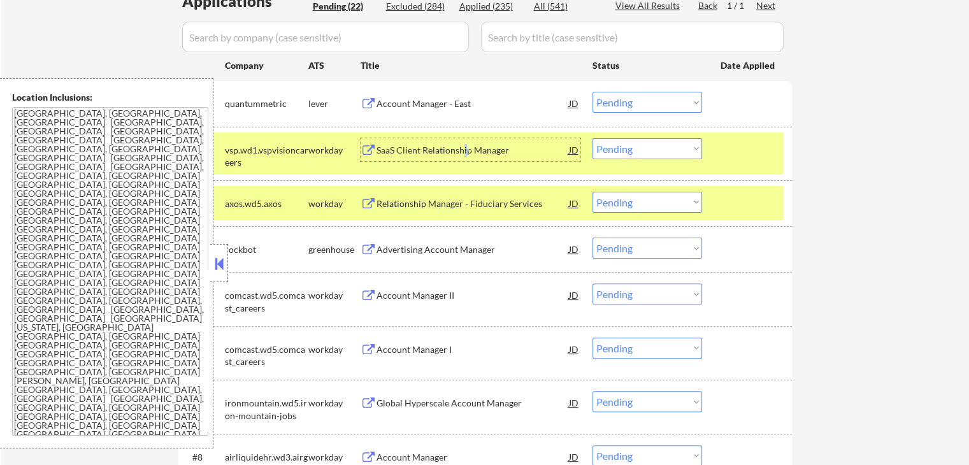
drag, startPoint x: 635, startPoint y: 104, endPoint x: 632, endPoint y: 111, distance: 6.9
click at [634, 104] on select "Choose an option... Pending Applied Excluded (Questions) Excluded (Expired) Exc…" at bounding box center [647, 102] width 110 height 21
click at [592, 92] on select "Choose an option... Pending Applied Excluded (Questions) Excluded (Expired) Exc…" at bounding box center [647, 102] width 110 height 21
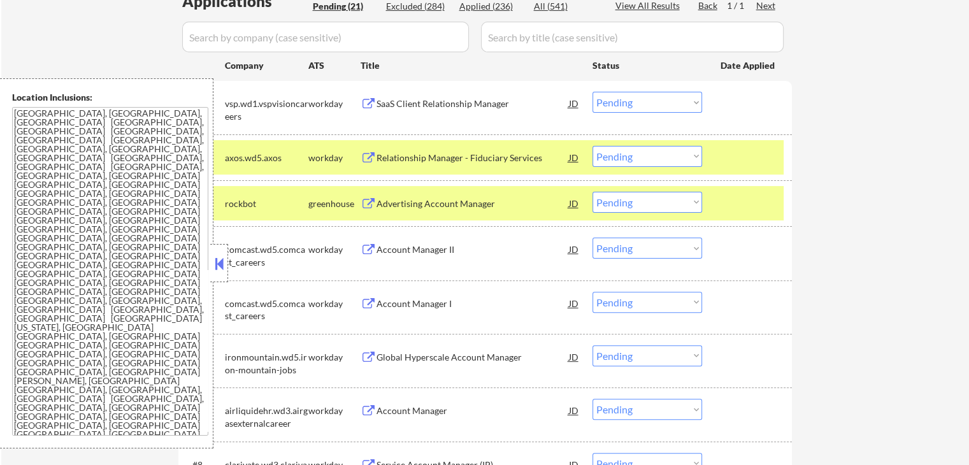
click at [487, 155] on div "Relationship Manager - Fiduciary Services" at bounding box center [472, 158] width 192 height 13
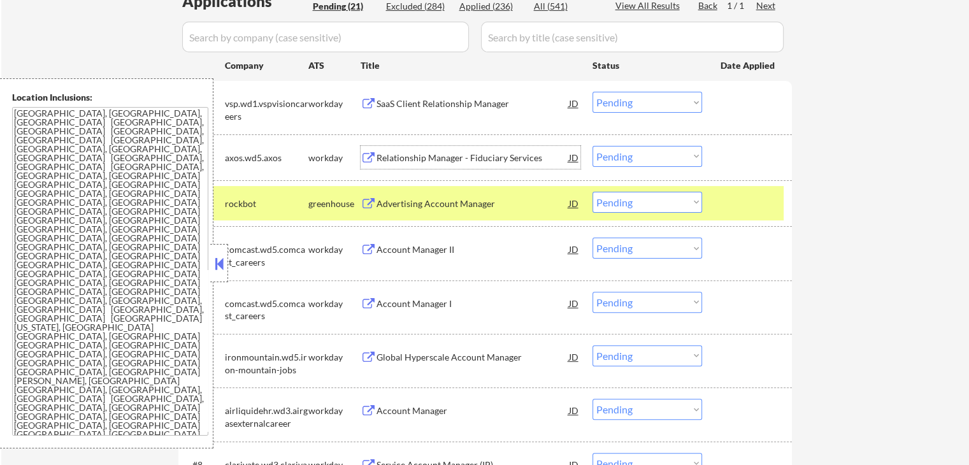
drag, startPoint x: 621, startPoint y: 102, endPoint x: 622, endPoint y: 110, distance: 7.7
click at [621, 102] on select "Choose an option... Pending Applied Excluded (Questions) Excluded (Expired) Exc…" at bounding box center [647, 102] width 110 height 21
click at [592, 92] on select "Choose an option... Pending Applied Excluded (Questions) Excluded (Expired) Exc…" at bounding box center [647, 102] width 110 height 21
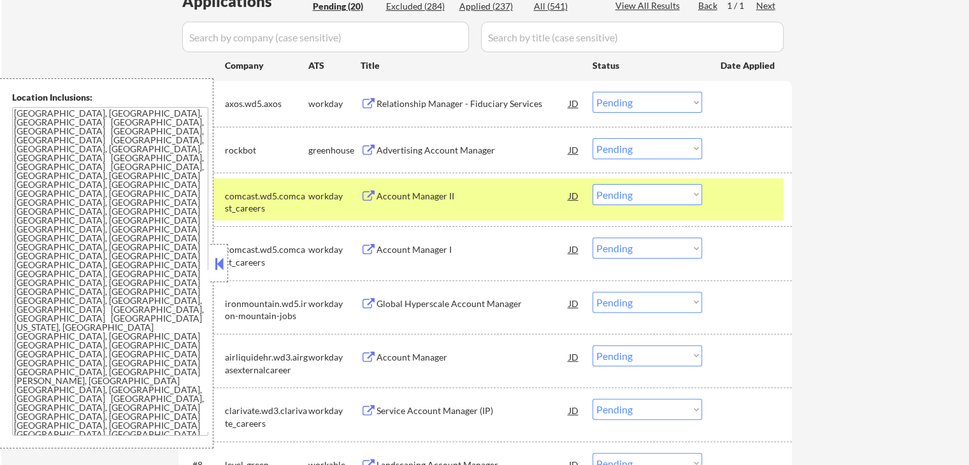
click at [621, 102] on select "Choose an option... Pending Applied Excluded (Questions) Excluded (Expired) Exc…" at bounding box center [647, 102] width 110 height 21
click at [592, 92] on select "Choose an option... Pending Applied Excluded (Questions) Excluded (Expired) Exc…" at bounding box center [647, 102] width 110 height 21
click at [836, 143] on div "← Return to /applysquad Mailslurp Inbox Job Search Builder Michael Hilnbrand Us…" at bounding box center [485, 435] width 968 height 1448
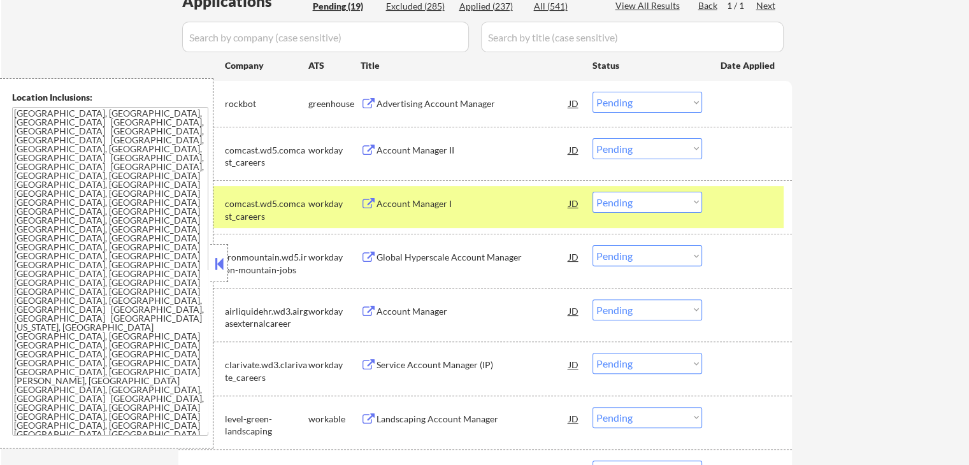
click at [462, 104] on div "Advertising Account Manager" at bounding box center [472, 103] width 192 height 13
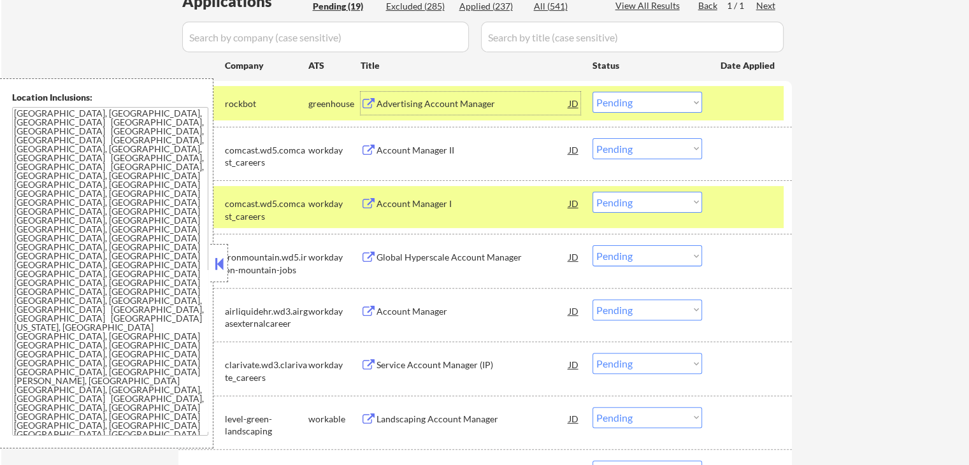
click at [448, 141] on div "Account Manager II" at bounding box center [472, 149] width 192 height 23
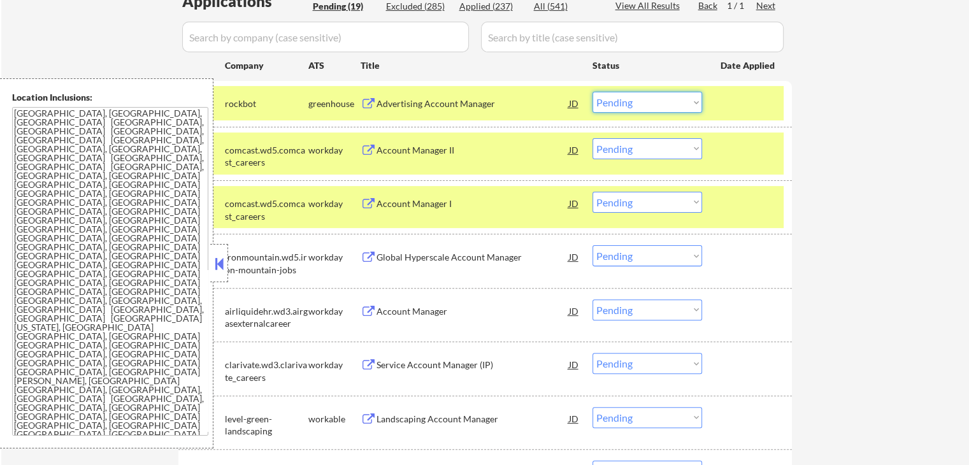
drag, startPoint x: 630, startPoint y: 103, endPoint x: 637, endPoint y: 110, distance: 10.4
click at [630, 103] on select "Choose an option... Pending Applied Excluded (Questions) Excluded (Expired) Exc…" at bounding box center [647, 102] width 110 height 21
click at [592, 92] on select "Choose an option... Pending Applied Excluded (Questions) Excluded (Expired) Exc…" at bounding box center [647, 102] width 110 height 21
click at [843, 152] on div "← Return to /applysquad Mailslurp Inbox Job Search Builder Michael Hilnbrand Us…" at bounding box center [485, 411] width 968 height 1401
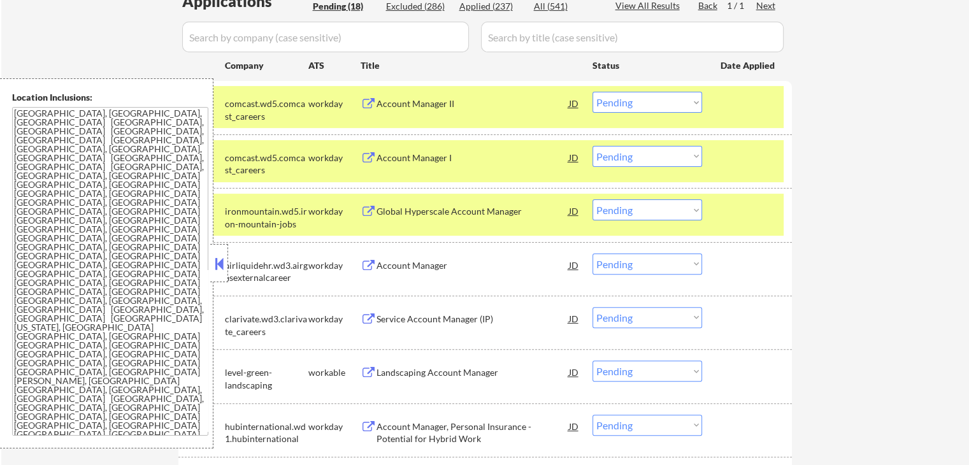
click at [423, 157] on div "Account Manager I" at bounding box center [472, 158] width 192 height 13
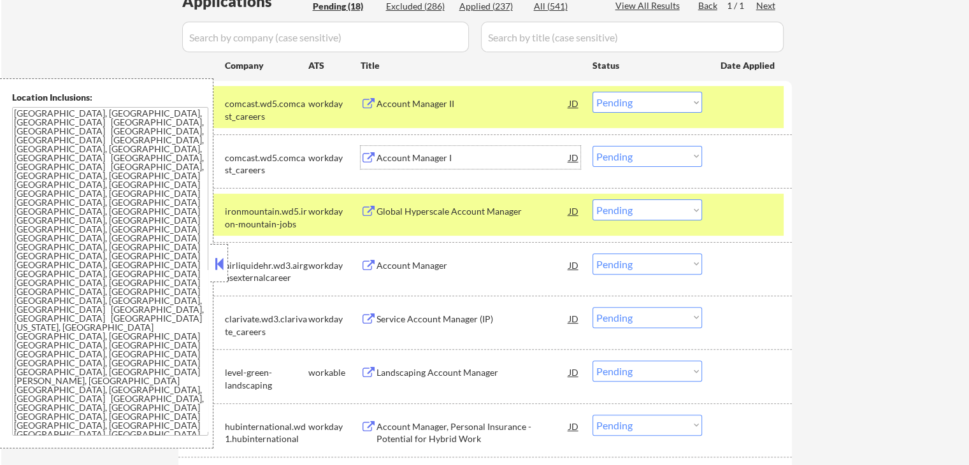
click at [627, 96] on select "Choose an option... Pending Applied Excluded (Questions) Excluded (Expired) Exc…" at bounding box center [647, 102] width 110 height 21
click at [592, 92] on select "Choose an option... Pending Applied Excluded (Questions) Excluded (Expired) Exc…" at bounding box center [647, 102] width 110 height 21
click at [841, 165] on div "← Return to /applysquad Mailslurp Inbox Job Search Builder Michael Hilnbrand Us…" at bounding box center [485, 388] width 968 height 1355
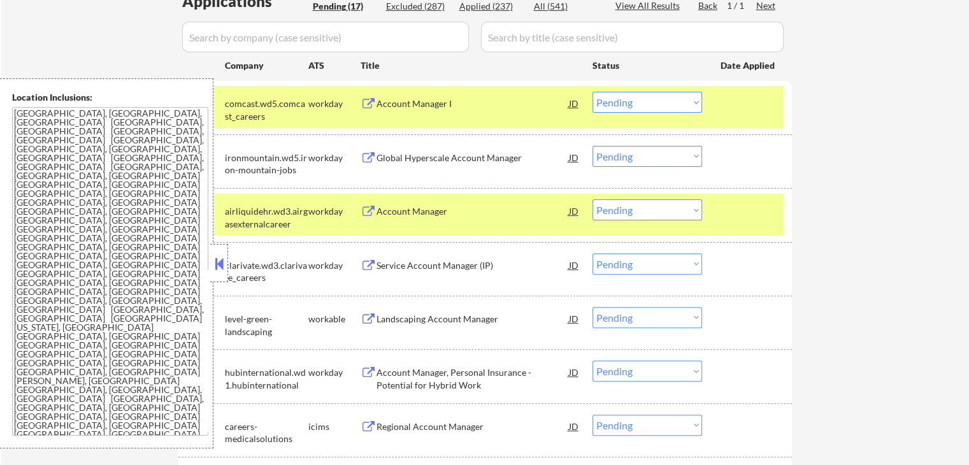
click at [425, 155] on div "Global Hyperscale Account Manager" at bounding box center [472, 158] width 192 height 13
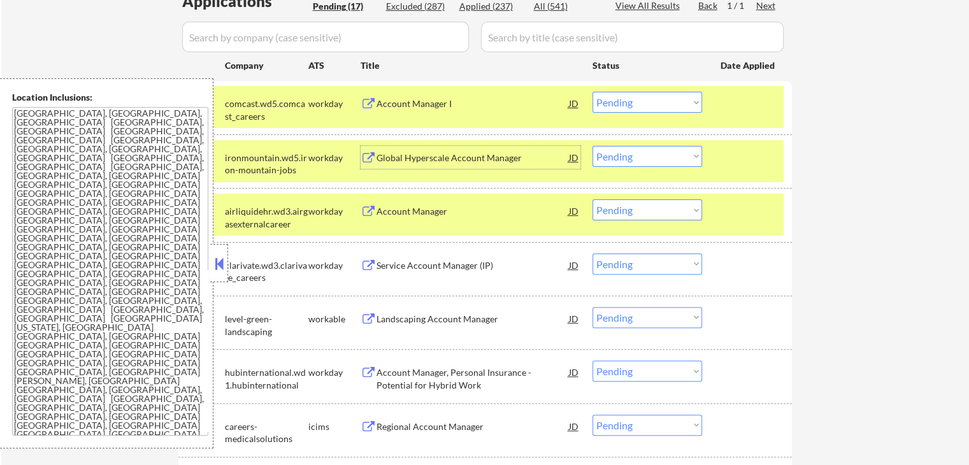
click at [648, 92] on select "Choose an option... Pending Applied Excluded (Questions) Excluded (Expired) Exc…" at bounding box center [647, 102] width 110 height 21
click at [592, 92] on select "Choose an option... Pending Applied Excluded (Questions) Excluded (Expired) Exc…" at bounding box center [647, 102] width 110 height 21
click at [466, 213] on div "Account Manager" at bounding box center [472, 211] width 192 height 13
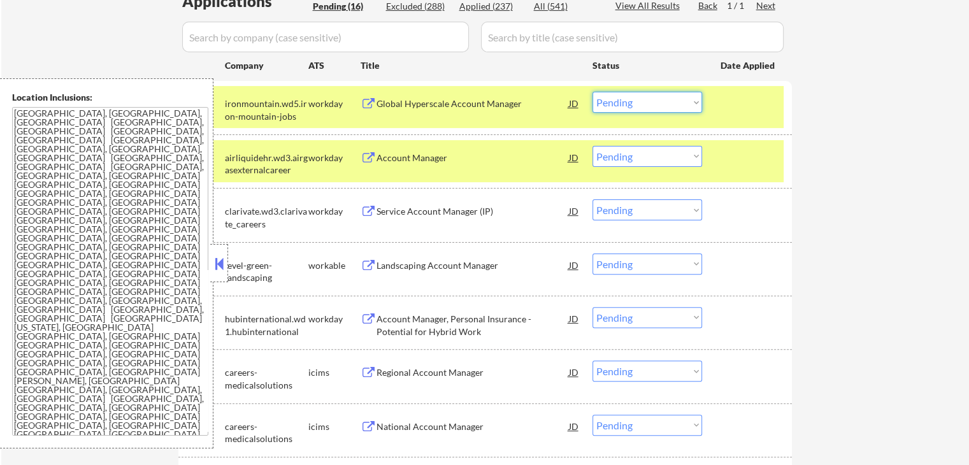
click at [645, 94] on select "Choose an option... Pending Applied Excluded (Questions) Excluded (Expired) Exc…" at bounding box center [647, 102] width 110 height 21
click at [592, 92] on select "Choose an option... Pending Applied Excluded (Questions) Excluded (Expired) Exc…" at bounding box center [647, 102] width 110 height 21
click at [856, 161] on div "← Return to /applysquad Mailslurp Inbox Job Search Builder Michael Hilnbrand Us…" at bounding box center [485, 335] width 968 height 1248
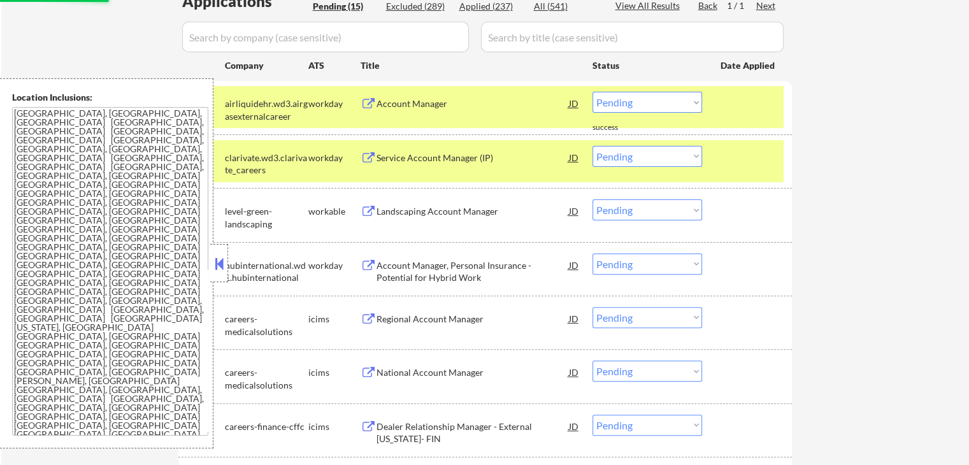
click at [456, 157] on div "Service Account Manager (IP)" at bounding box center [472, 158] width 192 height 13
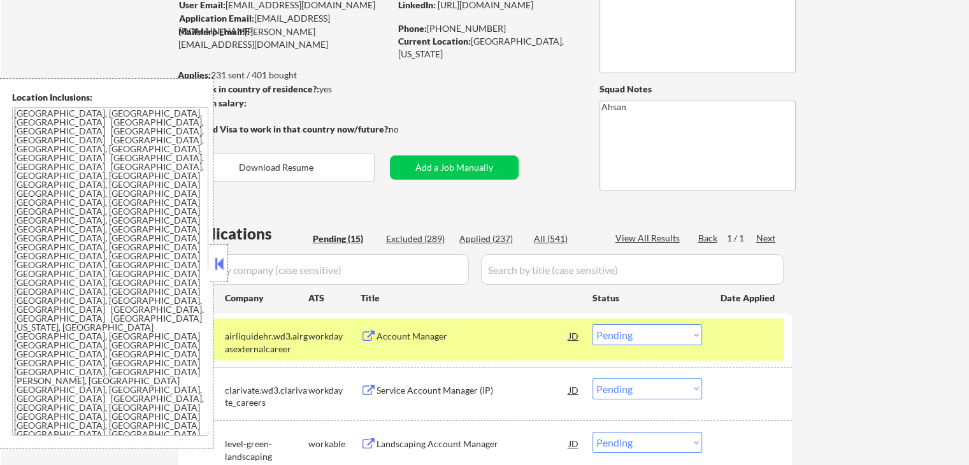
scroll to position [255, 0]
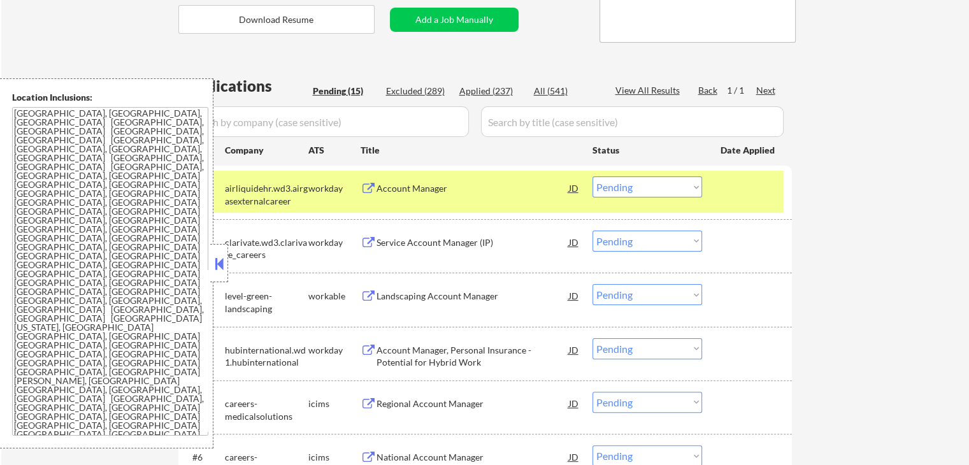
click at [619, 187] on select "Choose an option... Pending Applied Excluded (Questions) Excluded (Expired) Exc…" at bounding box center [647, 186] width 110 height 21
click at [592, 176] on select "Choose an option... Pending Applied Excluded (Questions) Excluded (Expired) Exc…" at bounding box center [647, 186] width 110 height 21
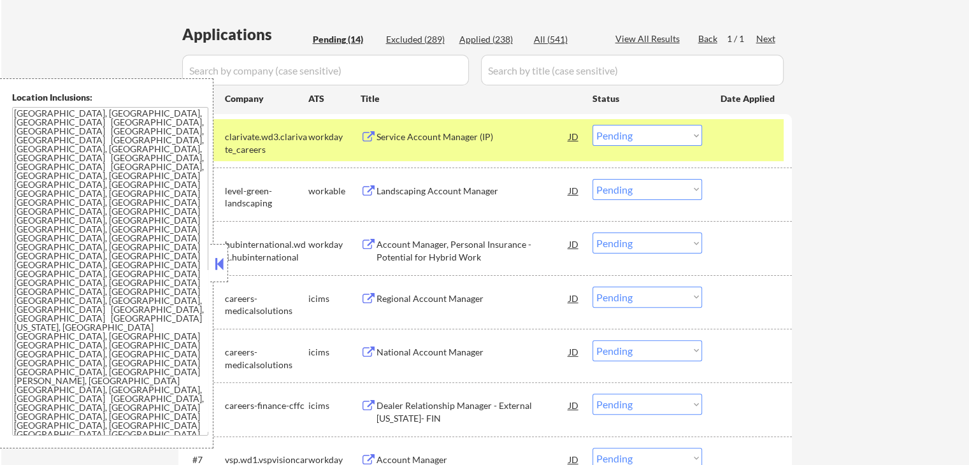
scroll to position [339, 0]
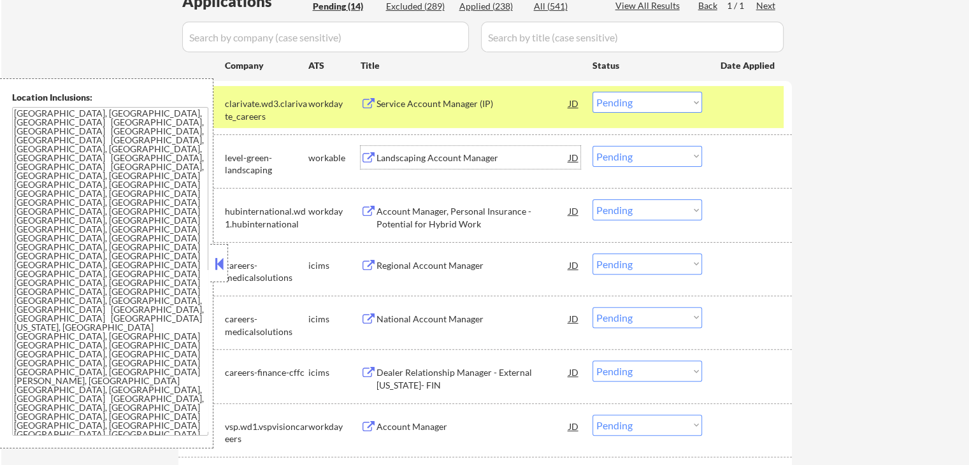
click at [476, 159] on div "Landscaping Account Manager" at bounding box center [472, 158] width 192 height 13
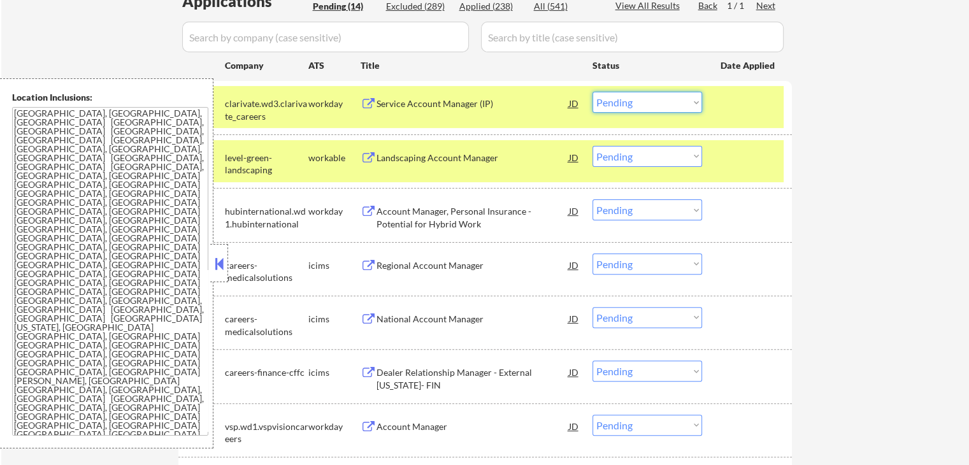
drag, startPoint x: 631, startPoint y: 103, endPoint x: 639, endPoint y: 111, distance: 11.3
click at [631, 103] on select "Choose an option... Pending Applied Excluded (Questions) Excluded (Expired) Exc…" at bounding box center [647, 102] width 110 height 21
click at [592, 92] on select "Choose an option... Pending Applied Excluded (Questions) Excluded (Expired) Exc…" at bounding box center [647, 102] width 110 height 21
click at [875, 159] on div "← Return to /applysquad Mailslurp Inbox Job Search Builder Michael Hilnbrand Us…" at bounding box center [485, 281] width 968 height 1140
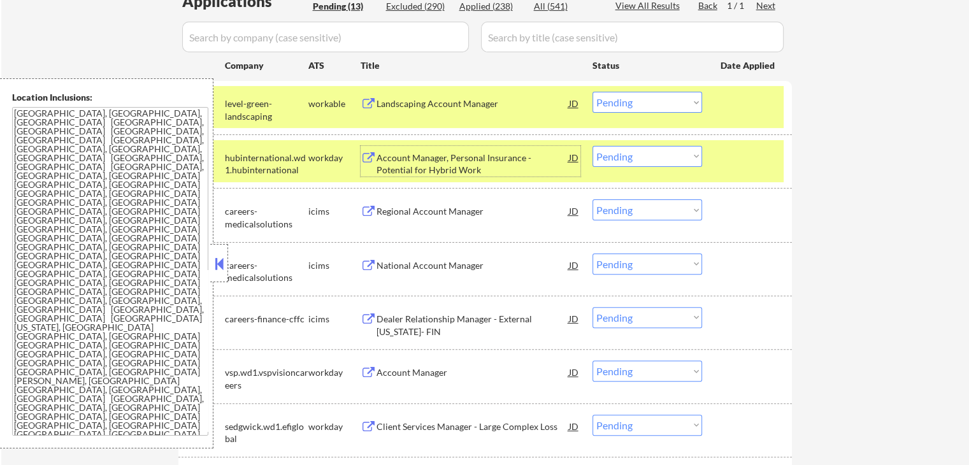
click at [459, 161] on div "Account Manager, Personal Insurance - Potential for Hybrid Work" at bounding box center [472, 164] width 192 height 25
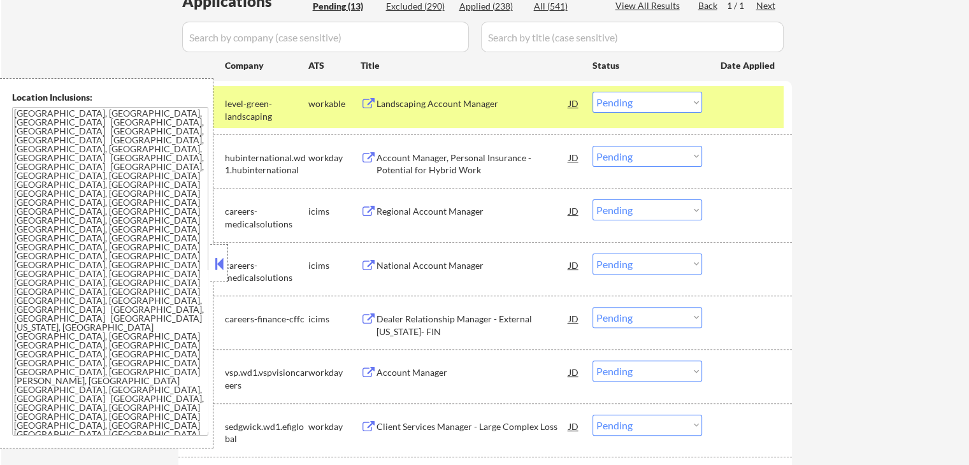
drag, startPoint x: 615, startPoint y: 101, endPoint x: 618, endPoint y: 108, distance: 7.7
click at [615, 101] on select "Choose an option... Pending Applied Excluded (Questions) Excluded (Expired) Exc…" at bounding box center [647, 102] width 110 height 21
click at [592, 92] on select "Choose an option... Pending Applied Excluded (Questions) Excluded (Expired) Exc…" at bounding box center [647, 102] width 110 height 21
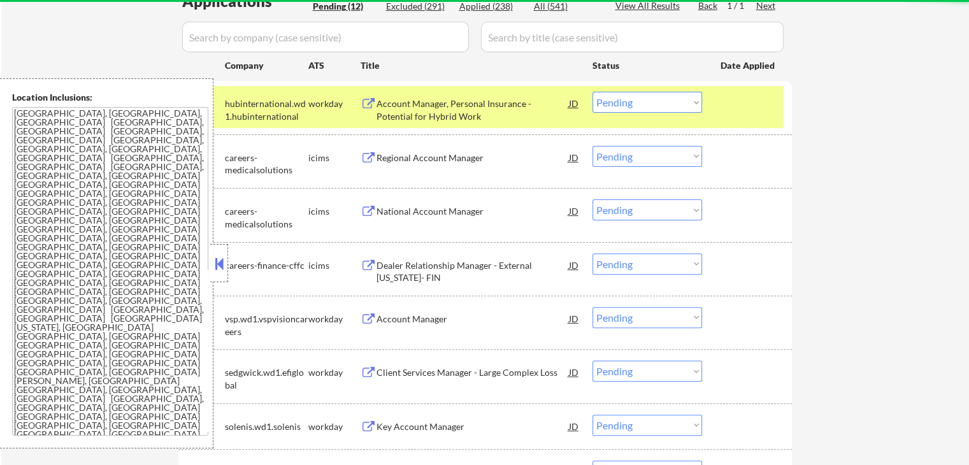
click at [459, 152] on div "Regional Account Manager" at bounding box center [472, 158] width 192 height 13
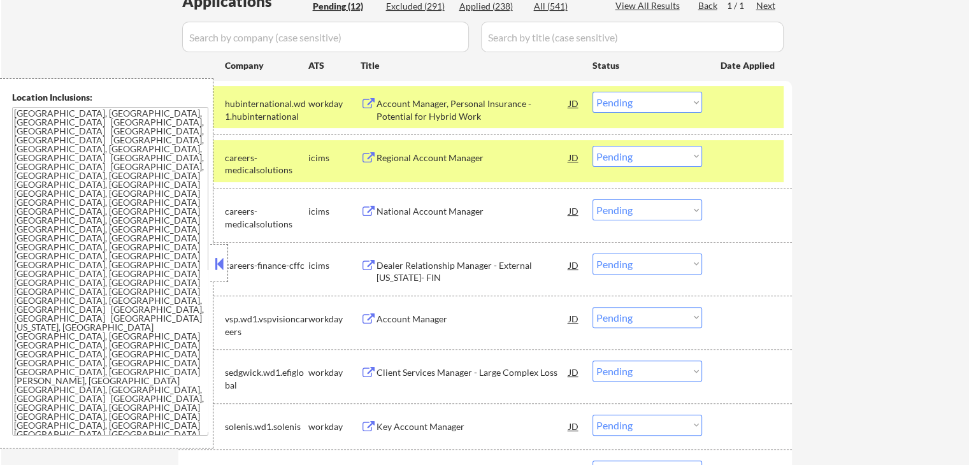
click at [614, 99] on select "Choose an option... Pending Applied Excluded (Questions) Excluded (Expired) Exc…" at bounding box center [647, 102] width 110 height 21
click at [592, 92] on select "Choose an option... Pending Applied Excluded (Questions) Excluded (Expired) Exc…" at bounding box center [647, 102] width 110 height 21
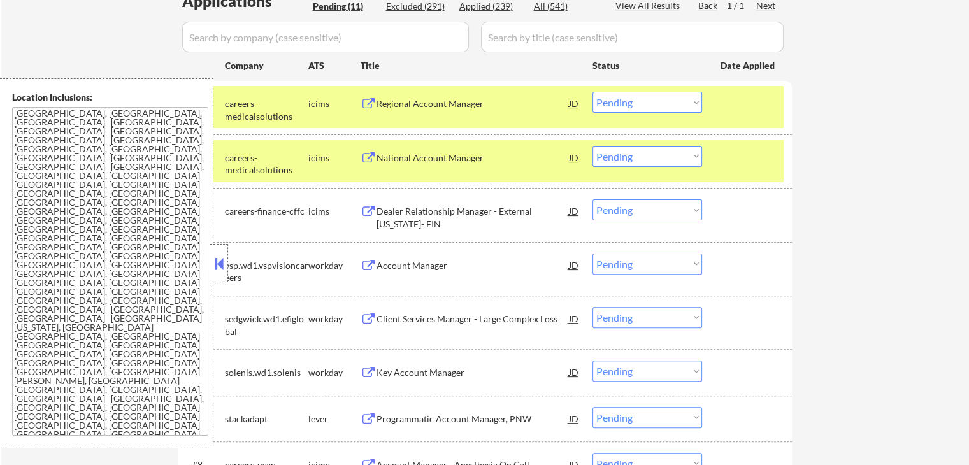
click at [637, 101] on select "Choose an option... Pending Applied Excluded (Questions) Excluded (Expired) Exc…" at bounding box center [647, 102] width 110 height 21
click at [592, 92] on select "Choose an option... Pending Applied Excluded (Questions) Excluded (Expired) Exc…" at bounding box center [647, 102] width 110 height 21
click at [834, 131] on div "← Return to /applysquad Mailslurp Inbox Job Search Builder Michael Hilnbrand Us…" at bounding box center [485, 200] width 968 height 978
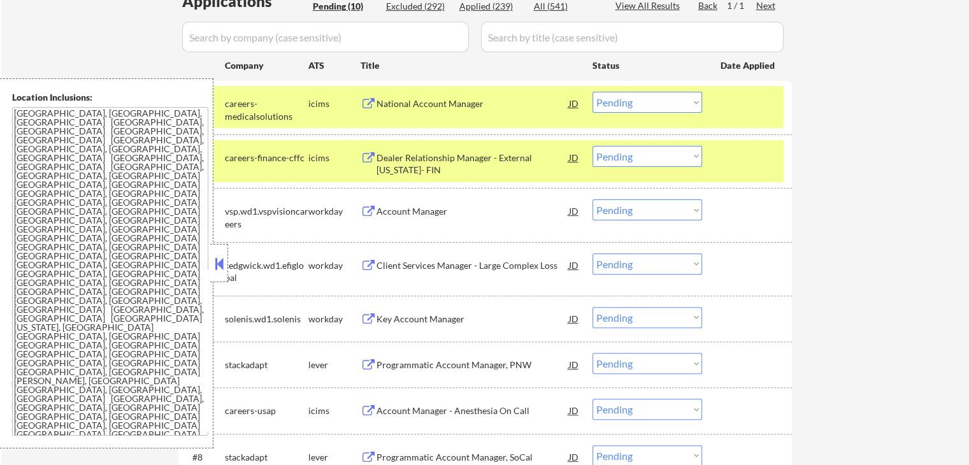
click at [475, 108] on div "National Account Manager" at bounding box center [472, 103] width 192 height 13
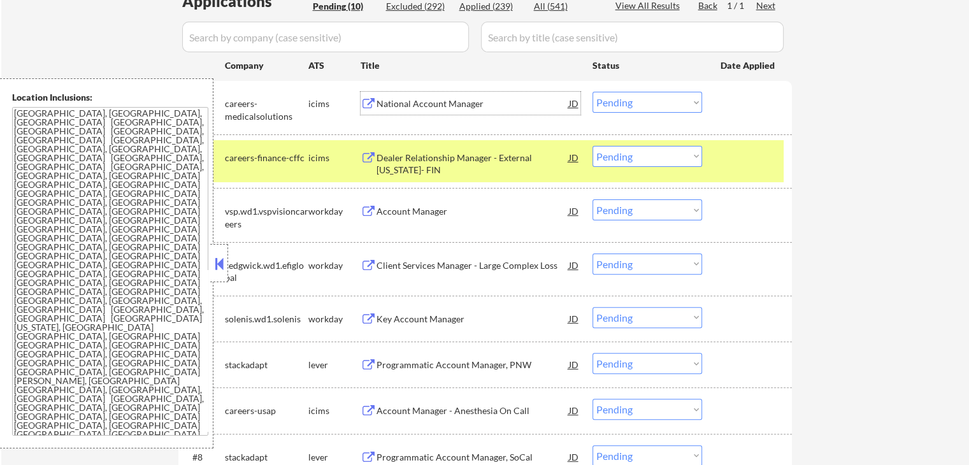
click at [490, 160] on div "Dealer Relationship Manager - External Maryland- FIN" at bounding box center [472, 164] width 192 height 25
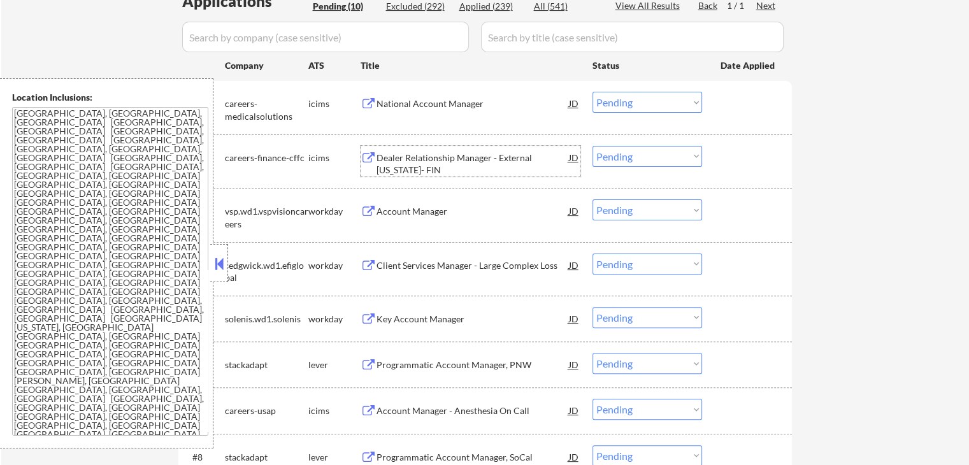
click at [619, 108] on select "Choose an option... Pending Applied Excluded (Questions) Excluded (Expired) Exc…" at bounding box center [647, 102] width 110 height 21
click at [592, 92] on select "Choose an option... Pending Applied Excluded (Questions) Excluded (Expired) Exc…" at bounding box center [647, 102] width 110 height 21
click at [829, 139] on div "← Return to /applysquad Mailslurp Inbox Job Search Builder Michael Hilnbrand Us…" at bounding box center [485, 173] width 968 height 924
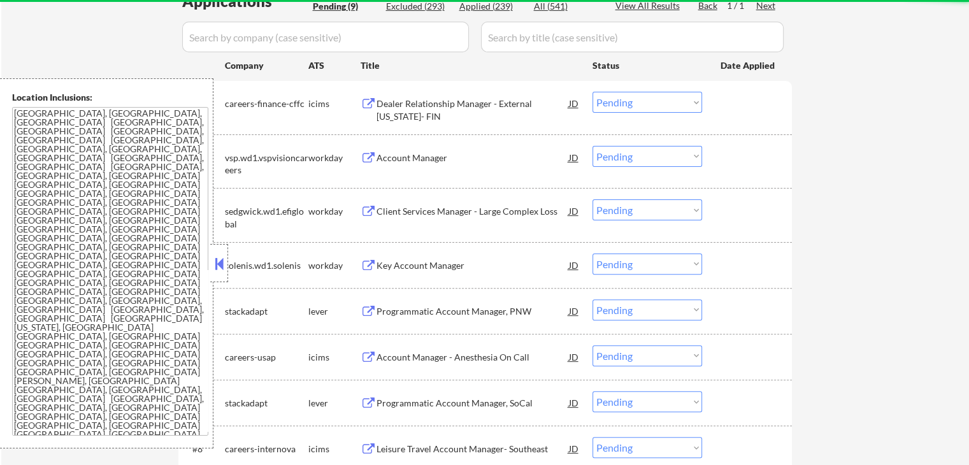
click at [423, 159] on div "Account Manager" at bounding box center [472, 158] width 192 height 13
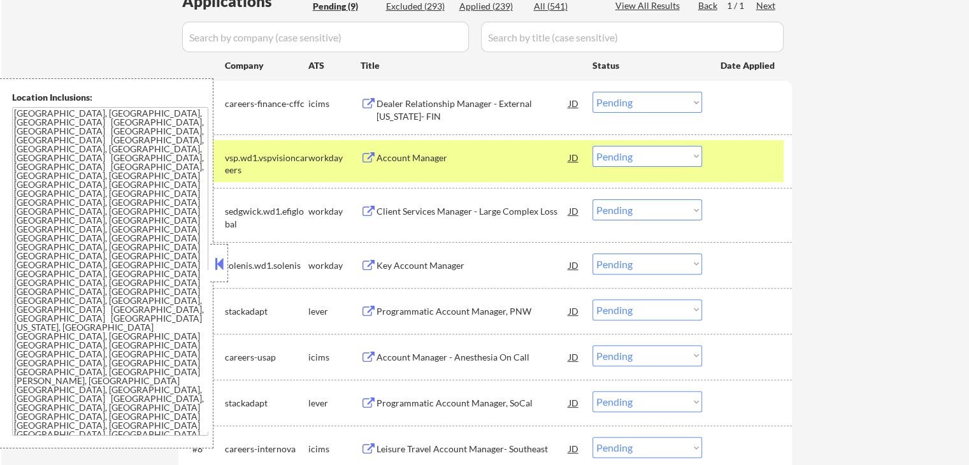
drag, startPoint x: 633, startPoint y: 100, endPoint x: 645, endPoint y: 110, distance: 14.9
click at [634, 101] on select "Choose an option... Pending Applied Excluded (Questions) Excluded (Expired) Exc…" at bounding box center [647, 102] width 110 height 21
click at [592, 92] on select "Choose an option... Pending Applied Excluded (Questions) Excluded (Expired) Exc…" at bounding box center [647, 102] width 110 height 21
click at [892, 152] on div "← Return to /applysquad Mailslurp Inbox Job Search Builder Michael Hilnbrand Us…" at bounding box center [485, 146] width 968 height 871
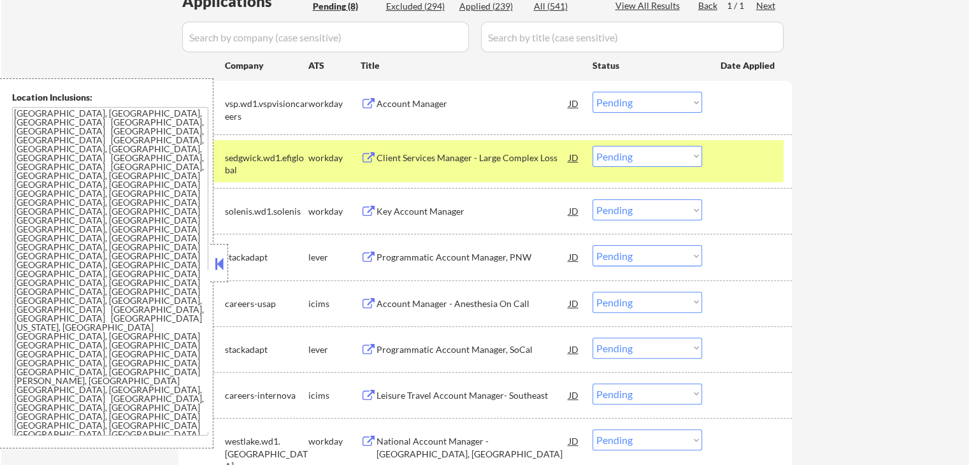
click at [464, 158] on div "Client Services Manager - Large Complex Loss" at bounding box center [472, 158] width 192 height 13
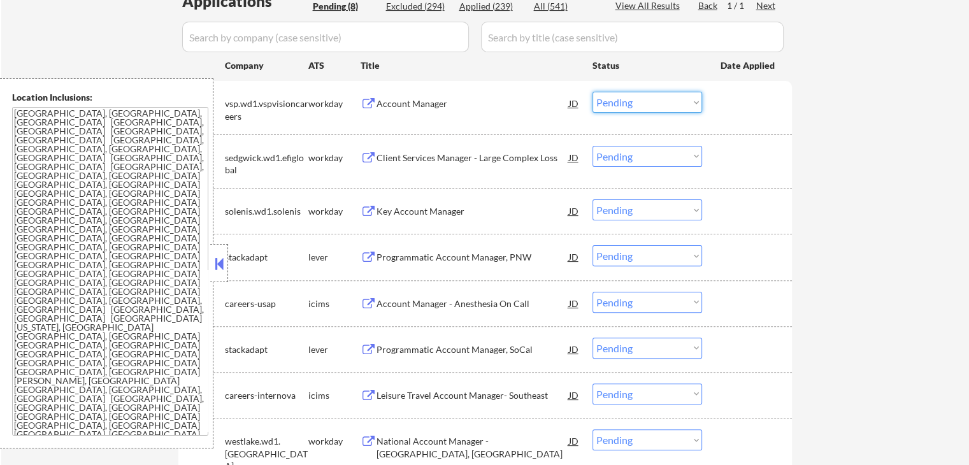
click at [627, 102] on select "Choose an option... Pending Applied Excluded (Questions) Excluded (Expired) Exc…" at bounding box center [647, 102] width 110 height 21
click at [592, 92] on select "Choose an option... Pending Applied Excluded (Questions) Excluded (Expired) Exc…" at bounding box center [647, 102] width 110 height 21
click at [848, 161] on div "← Return to /applysquad Mailslurp Inbox Job Search Builder Michael Hilnbrand Us…" at bounding box center [485, 119] width 968 height 817
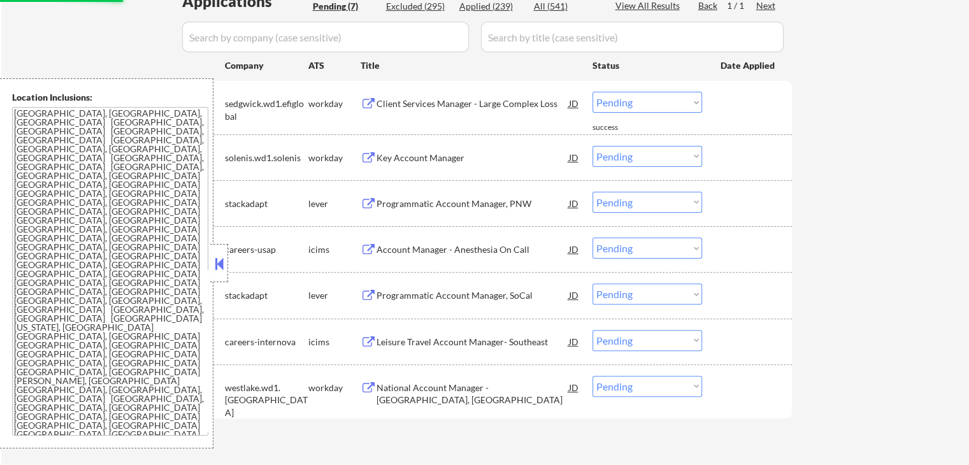
click at [453, 162] on div "Key Account Manager" at bounding box center [472, 158] width 192 height 13
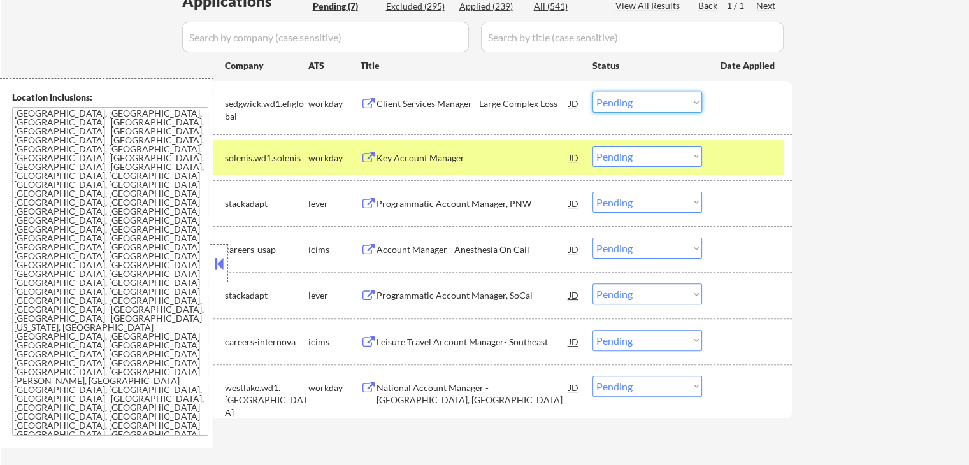
click at [615, 99] on select "Choose an option... Pending Applied Excluded (Questions) Excluded (Expired) Exc…" at bounding box center [647, 102] width 110 height 21
click at [592, 92] on select "Choose an option... Pending Applied Excluded (Questions) Excluded (Expired) Exc…" at bounding box center [647, 102] width 110 height 21
click at [885, 160] on div "← Return to /applysquad Mailslurp Inbox Job Search Builder Michael Hilnbrand Us…" at bounding box center [485, 92] width 968 height 762
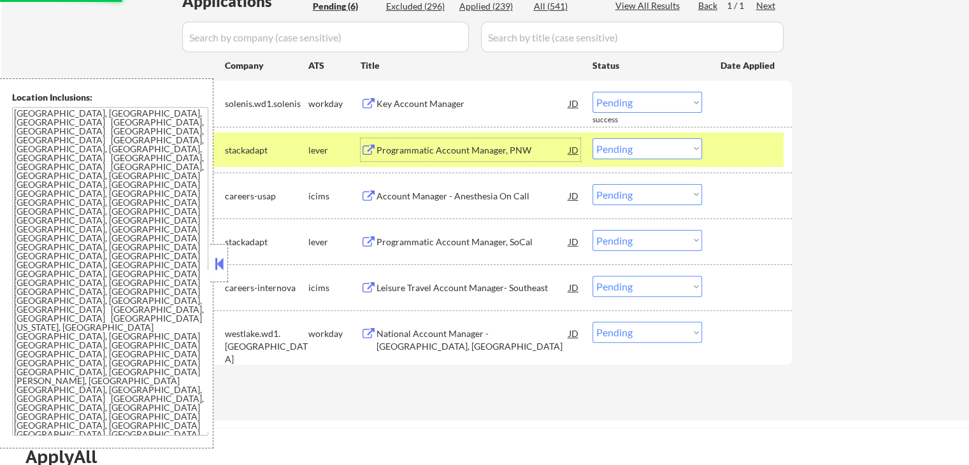
click at [446, 152] on div "Programmatic Account Manager, PNW" at bounding box center [472, 150] width 192 height 13
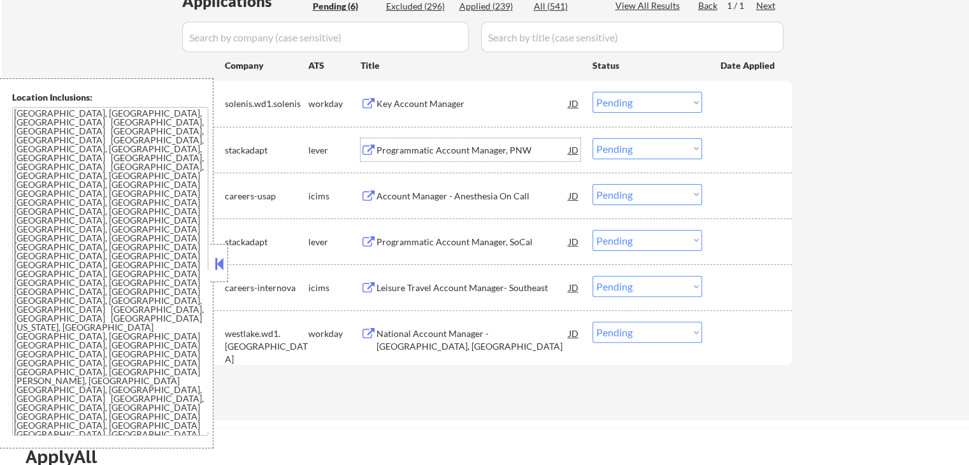
click at [620, 103] on select "Choose an option... Pending Applied Excluded (Questions) Excluded (Expired) Exc…" at bounding box center [647, 102] width 110 height 21
click at [592, 92] on select "Choose an option... Pending Applied Excluded (Questions) Excluded (Expired) Exc…" at bounding box center [647, 102] width 110 height 21
click at [841, 183] on div "← Return to /applysquad Mailslurp Inbox Job Search Builder Michael Hilnbrand Us…" at bounding box center [485, 65] width 968 height 709
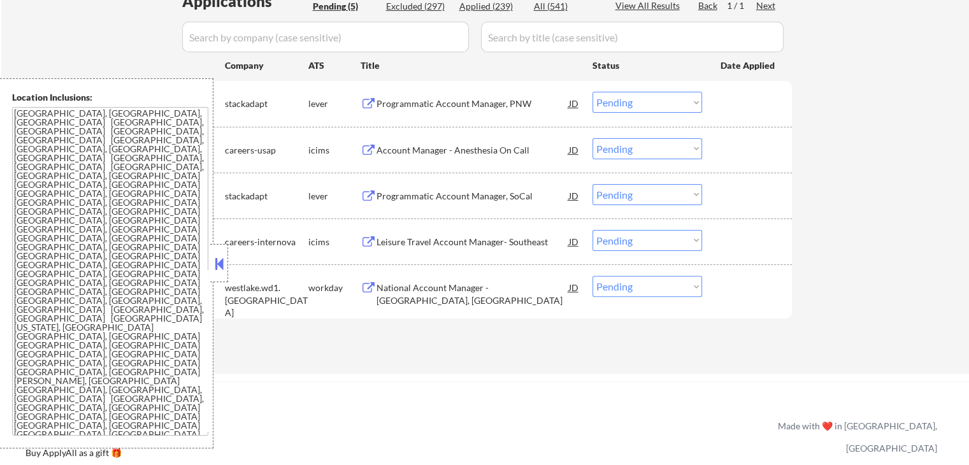
click at [455, 148] on div "Account Manager - Anesthesia On Call" at bounding box center [472, 150] width 192 height 13
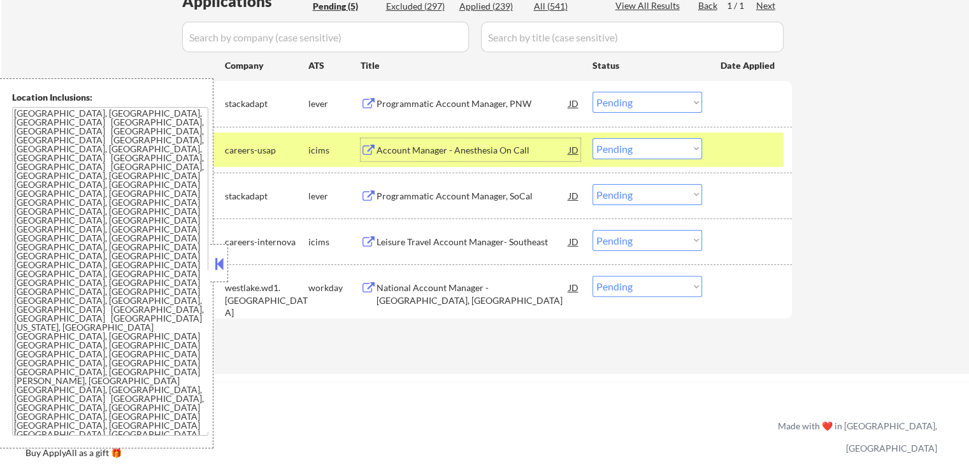
click at [617, 101] on select "Choose an option... Pending Applied Excluded (Questions) Excluded (Expired) Exc…" at bounding box center [647, 102] width 110 height 21
click at [592, 92] on select "Choose an option... Pending Applied Excluded (Questions) Excluded (Expired) Exc…" at bounding box center [647, 102] width 110 height 21
click at [651, 97] on select "Choose an option... Pending Applied Excluded (Questions) Excluded (Expired) Exc…" at bounding box center [647, 102] width 110 height 21
select select ""pending""
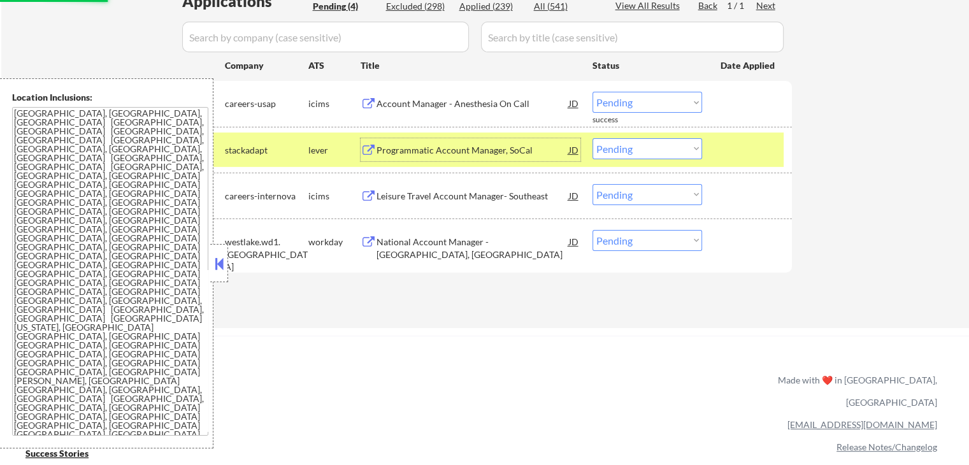
click at [469, 151] on div "Programmatic Account Manager, SoCal" at bounding box center [472, 150] width 192 height 13
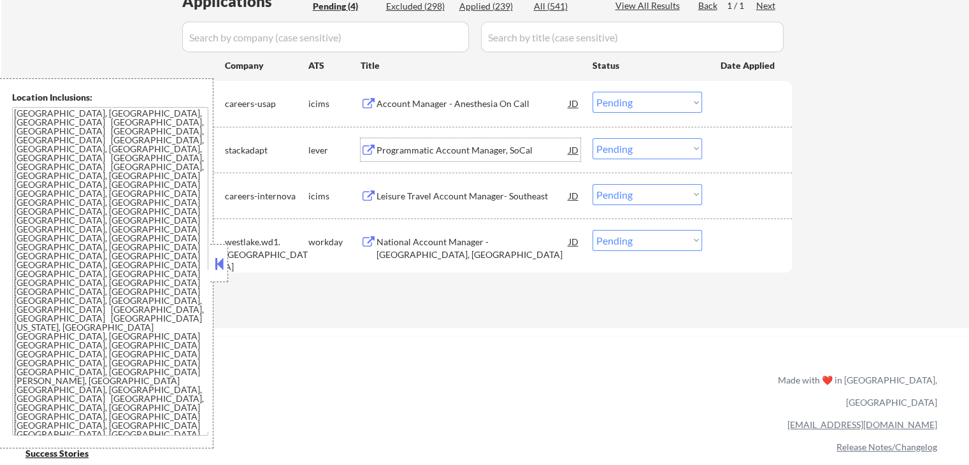
click at [634, 148] on select "Choose an option... Pending Applied Excluded (Questions) Excluded (Expired) Exc…" at bounding box center [647, 148] width 110 height 21
click at [592, 138] on select "Choose an option... Pending Applied Excluded (Questions) Excluded (Expired) Exc…" at bounding box center [647, 148] width 110 height 21
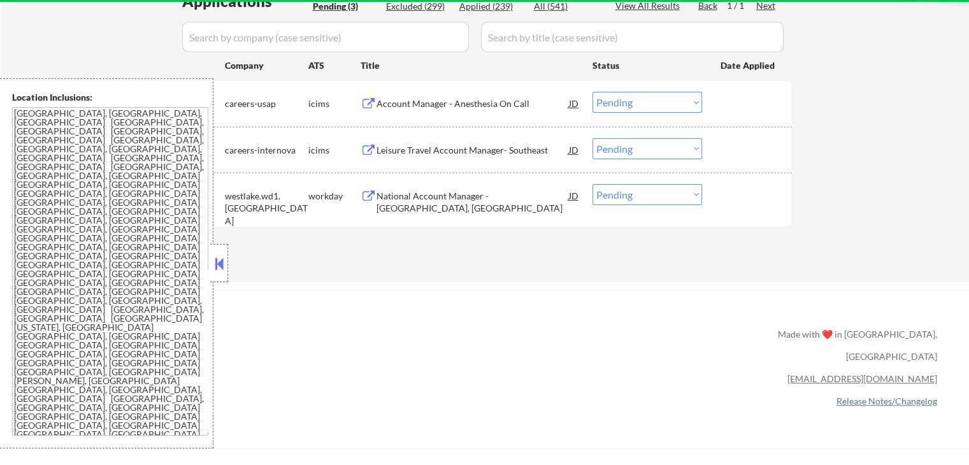
click at [632, 148] on select "Choose an option... Pending Applied Excluded (Questions) Excluded (Expired) Exc…" at bounding box center [647, 148] width 110 height 21
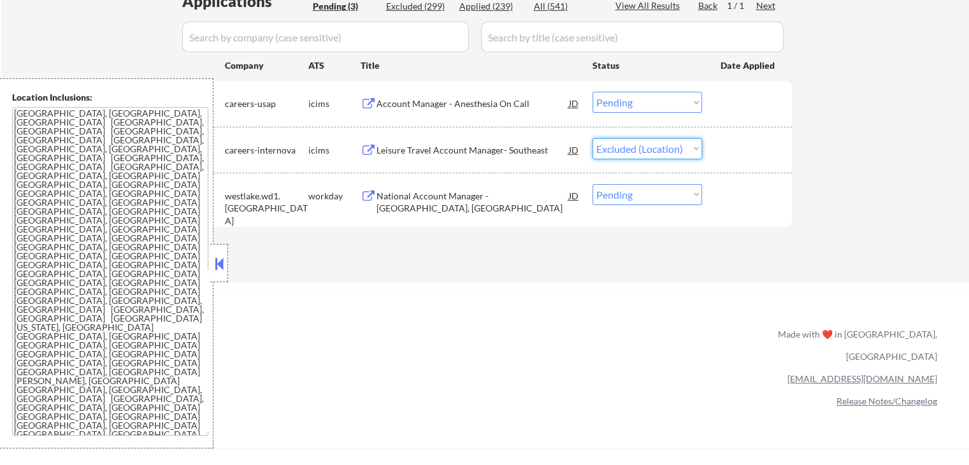
click at [592, 138] on select "Choose an option... Pending Applied Excluded (Questions) Excluded (Expired) Exc…" at bounding box center [647, 148] width 110 height 21
select select ""pending""
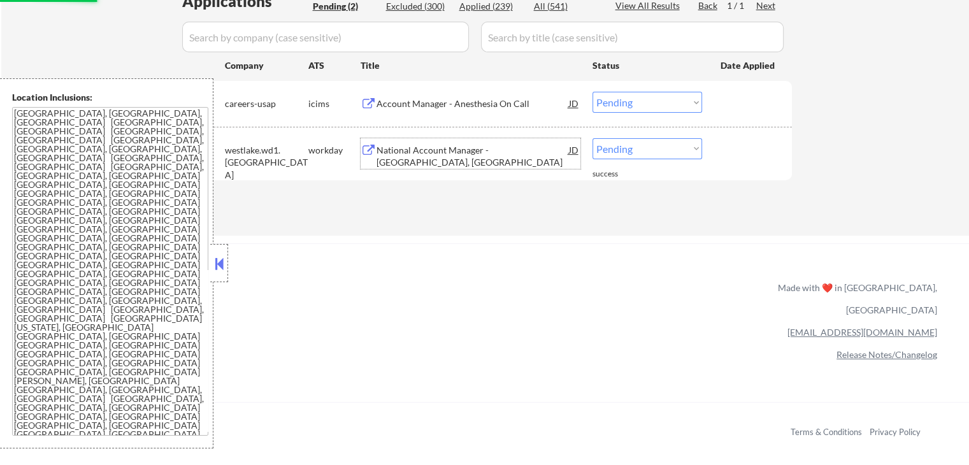
click at [503, 152] on div "National Account Manager - Stone, Commercial East" at bounding box center [472, 156] width 192 height 25
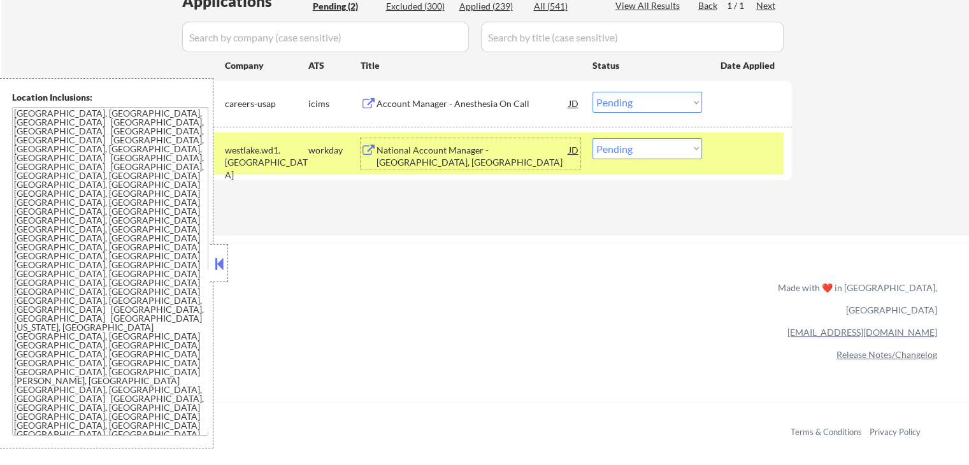
click at [625, 103] on select "Choose an option... Pending Applied Excluded (Questions) Excluded (Expired) Exc…" at bounding box center [647, 102] width 110 height 21
click at [592, 92] on select "Choose an option... Pending Applied Excluded (Questions) Excluded (Expired) Exc…" at bounding box center [647, 102] width 110 height 21
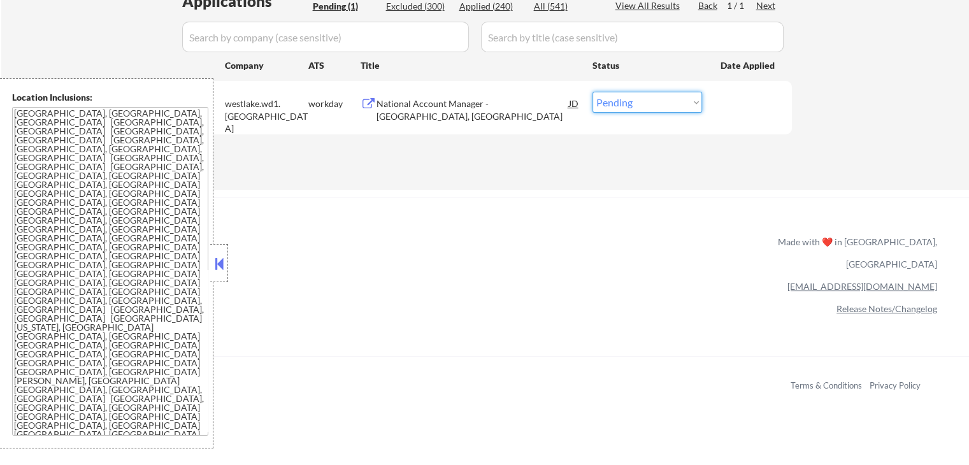
drag, startPoint x: 619, startPoint y: 101, endPoint x: 618, endPoint y: 109, distance: 7.7
click at [619, 101] on select "Choose an option... Pending Applied Excluded (Questions) Excluded (Expired) Exc…" at bounding box center [647, 102] width 110 height 21
select select ""applied""
click at [592, 92] on select "Choose an option... Pending Applied Excluded (Questions) Excluded (Expired) Exc…" at bounding box center [647, 102] width 110 height 21
click at [604, 155] on div "Applications Pending (1) Excluded (300) Applied (240) All (541) View All Result…" at bounding box center [484, 77] width 613 height 175
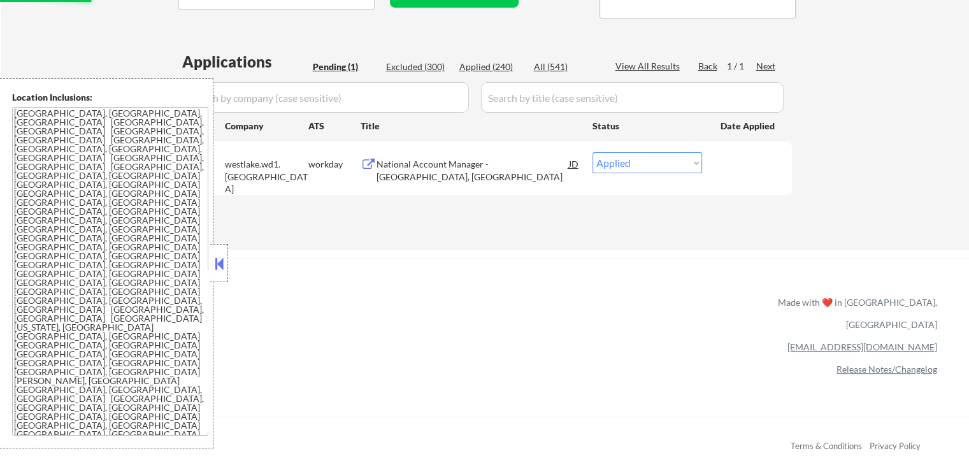
scroll to position [255, 0]
